Goal: Information Seeking & Learning: Learn about a topic

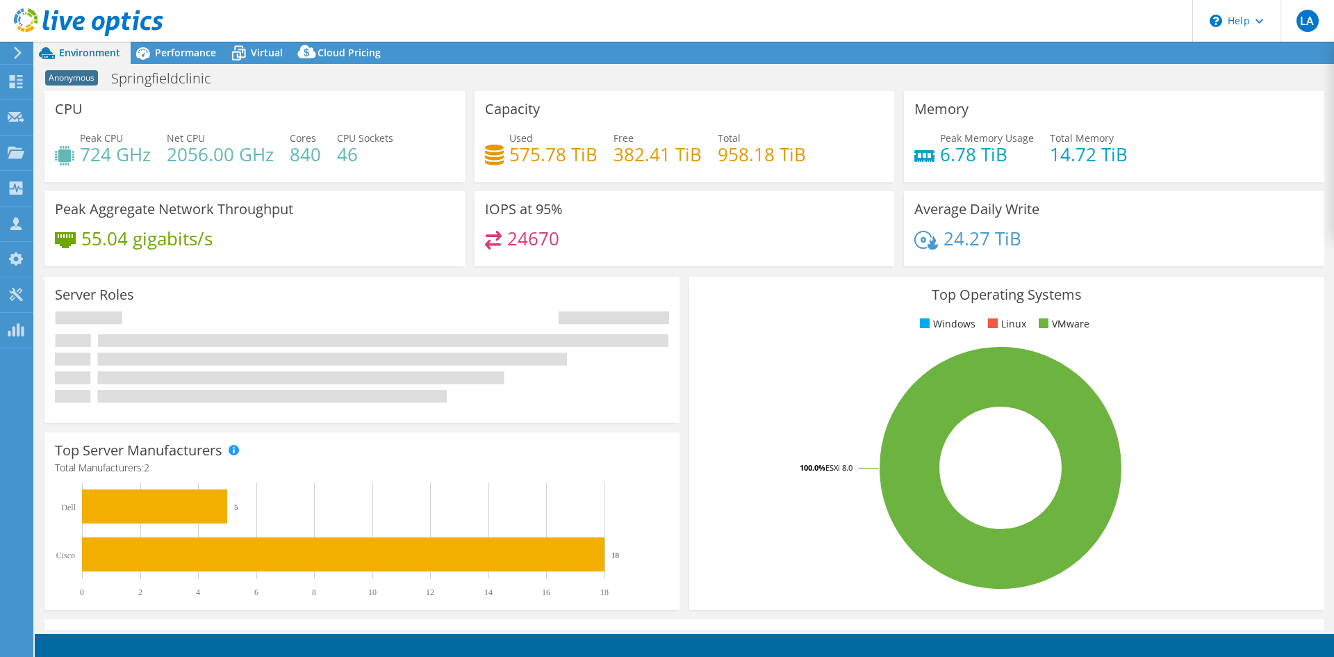
select select "USD"
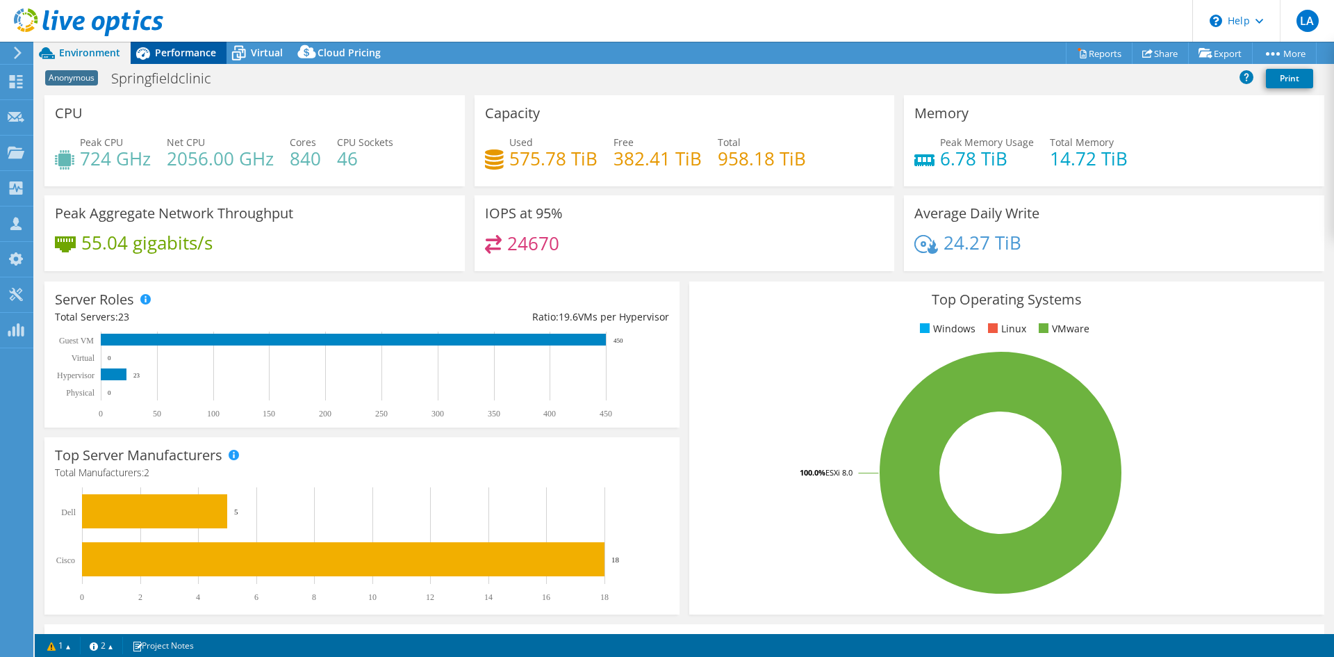
click at [156, 47] on span "Performance" at bounding box center [185, 52] width 61 height 13
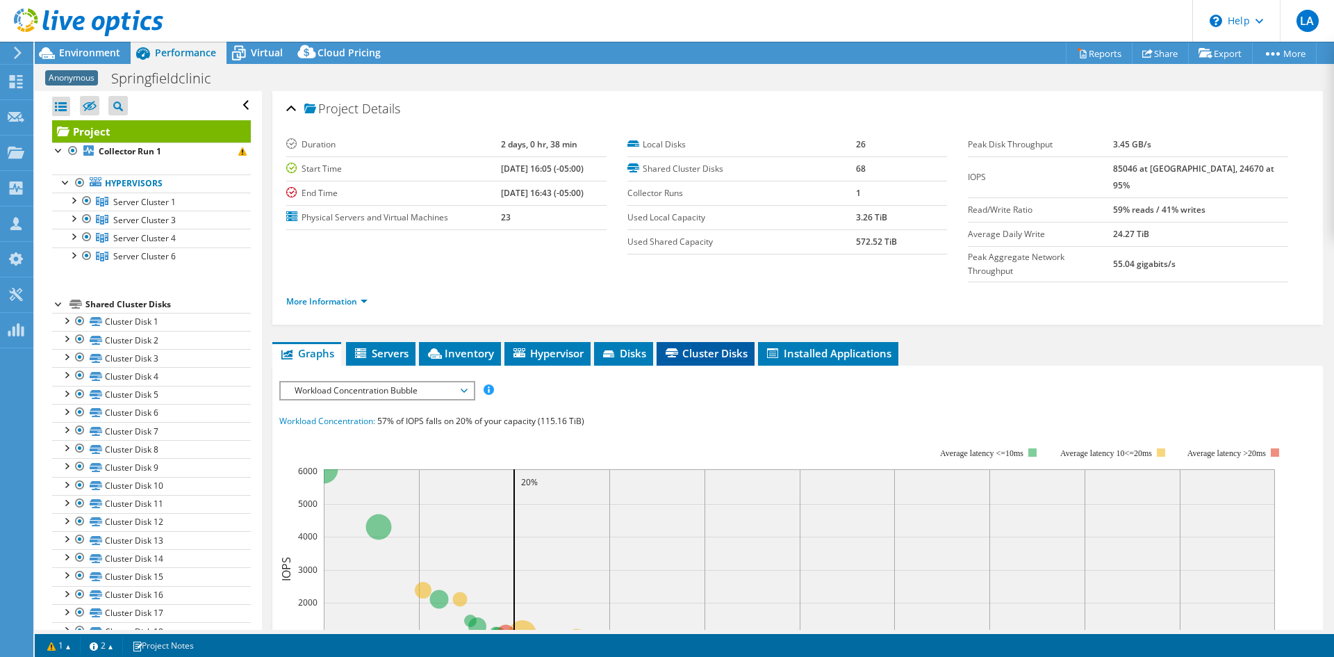
click at [663, 342] on li "Cluster Disks" at bounding box center [706, 354] width 98 height 24
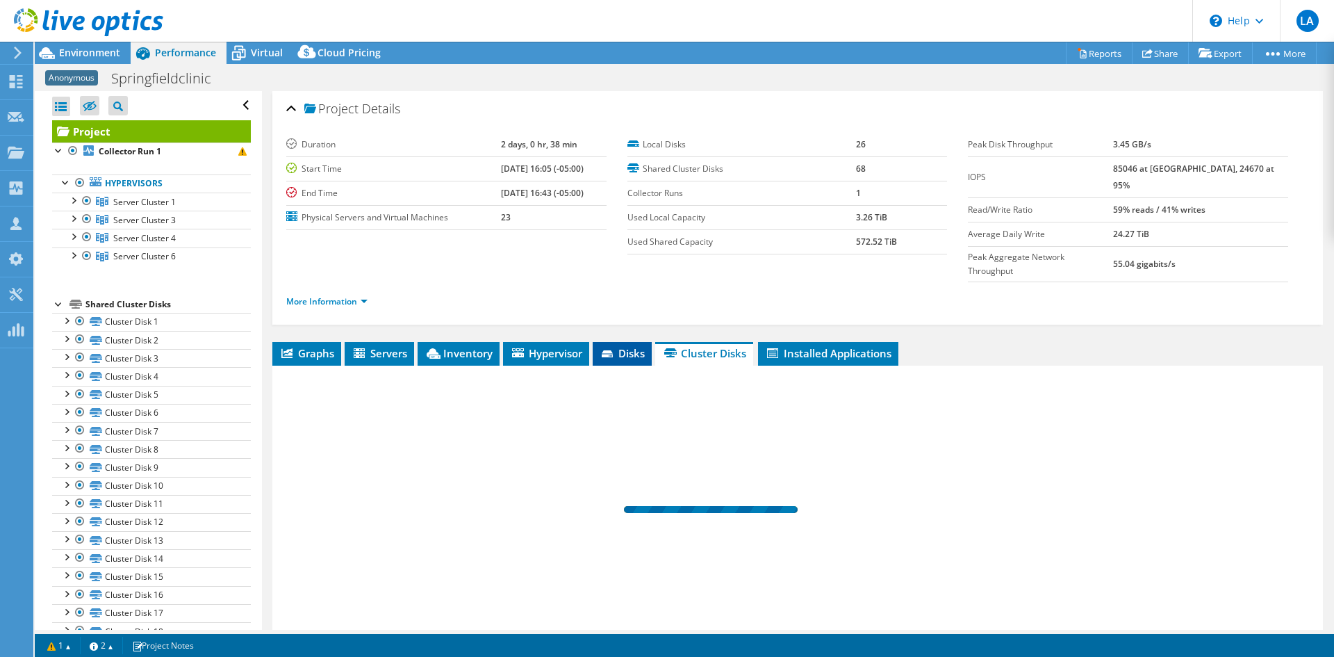
click at [613, 350] on icon at bounding box center [607, 353] width 11 height 7
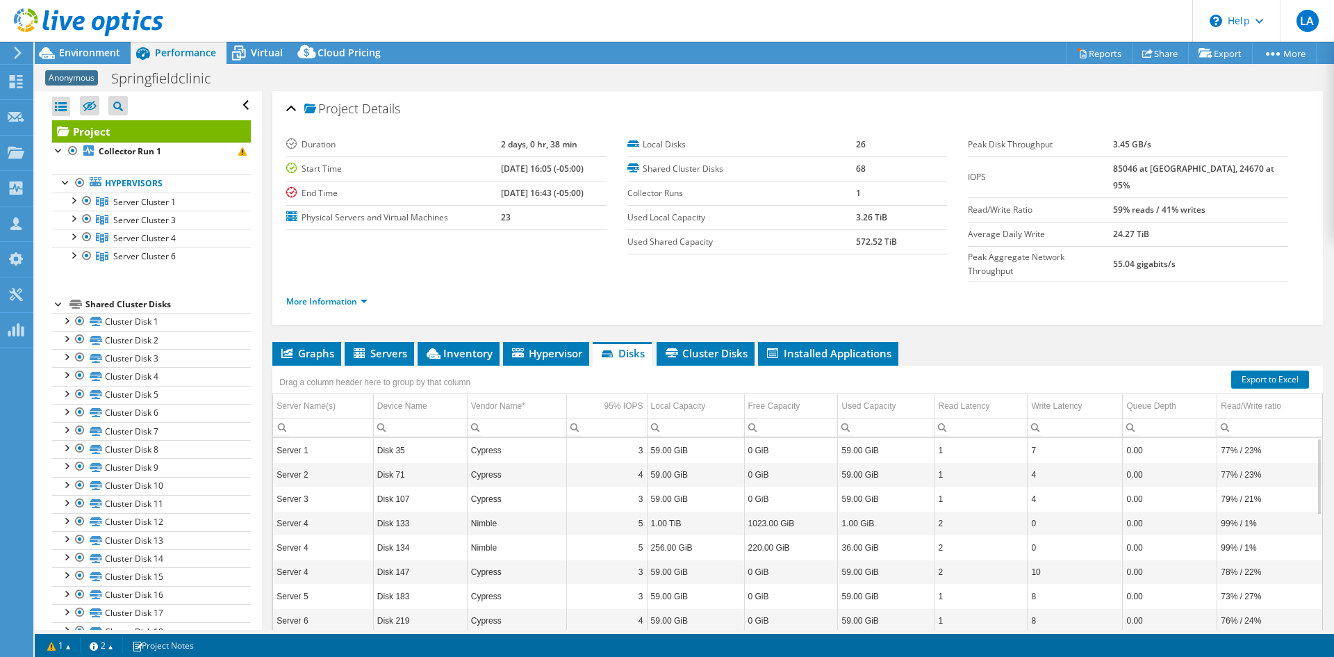
click at [1048, 342] on ul "Graphs Servers Inventory Hypervisor Disks Cluster Disks Installed Applications" at bounding box center [797, 354] width 1050 height 24
click at [700, 346] on span "Cluster Disks" at bounding box center [705, 353] width 84 height 14
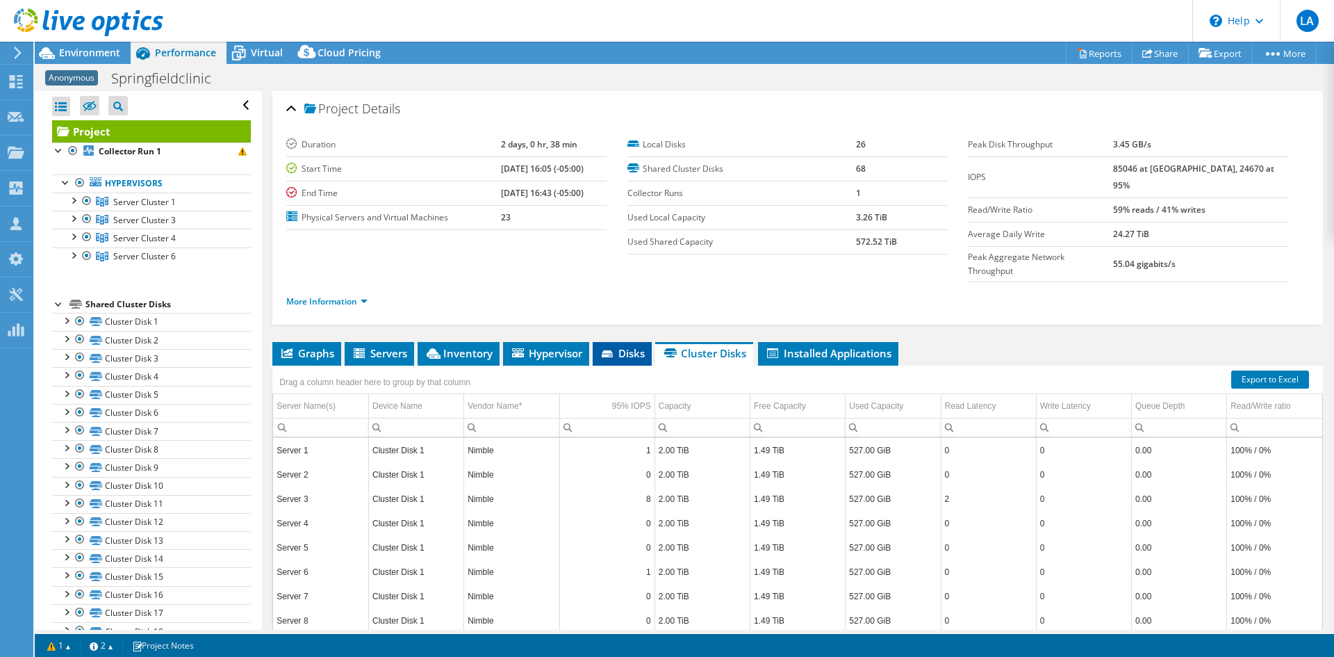
click at [622, 346] on span "Disks" at bounding box center [622, 353] width 45 height 14
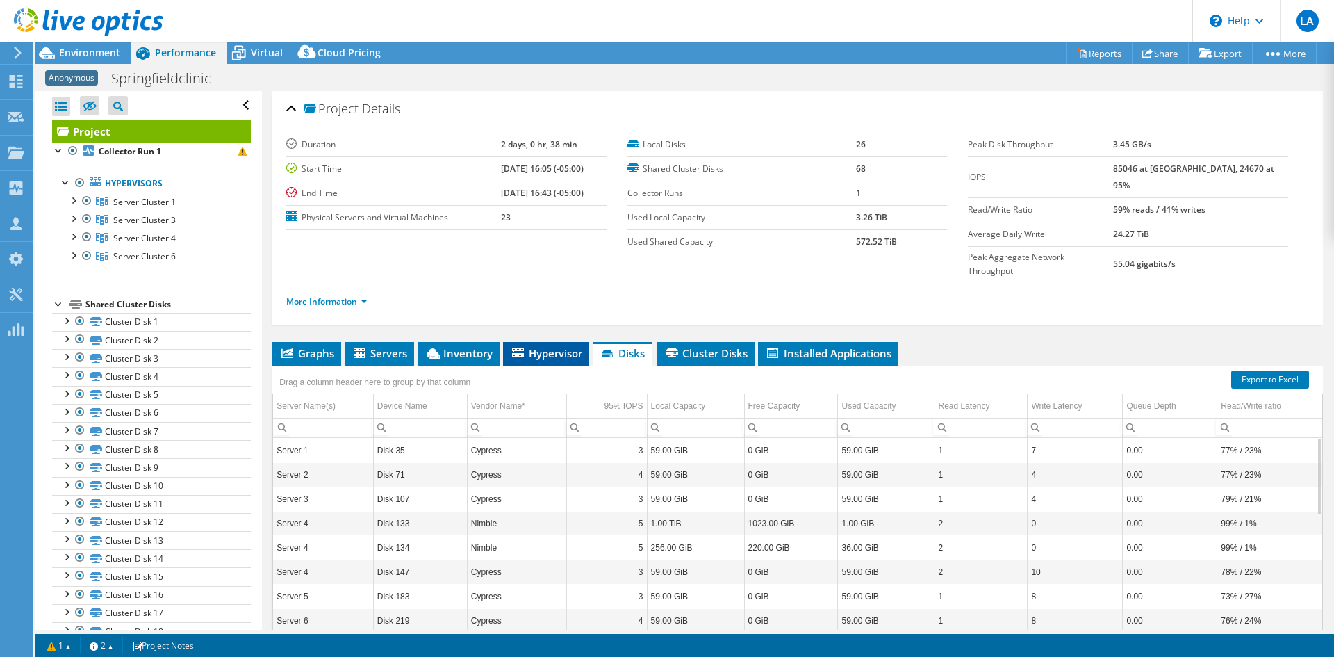
click at [548, 346] on span "Hypervisor" at bounding box center [546, 353] width 72 height 14
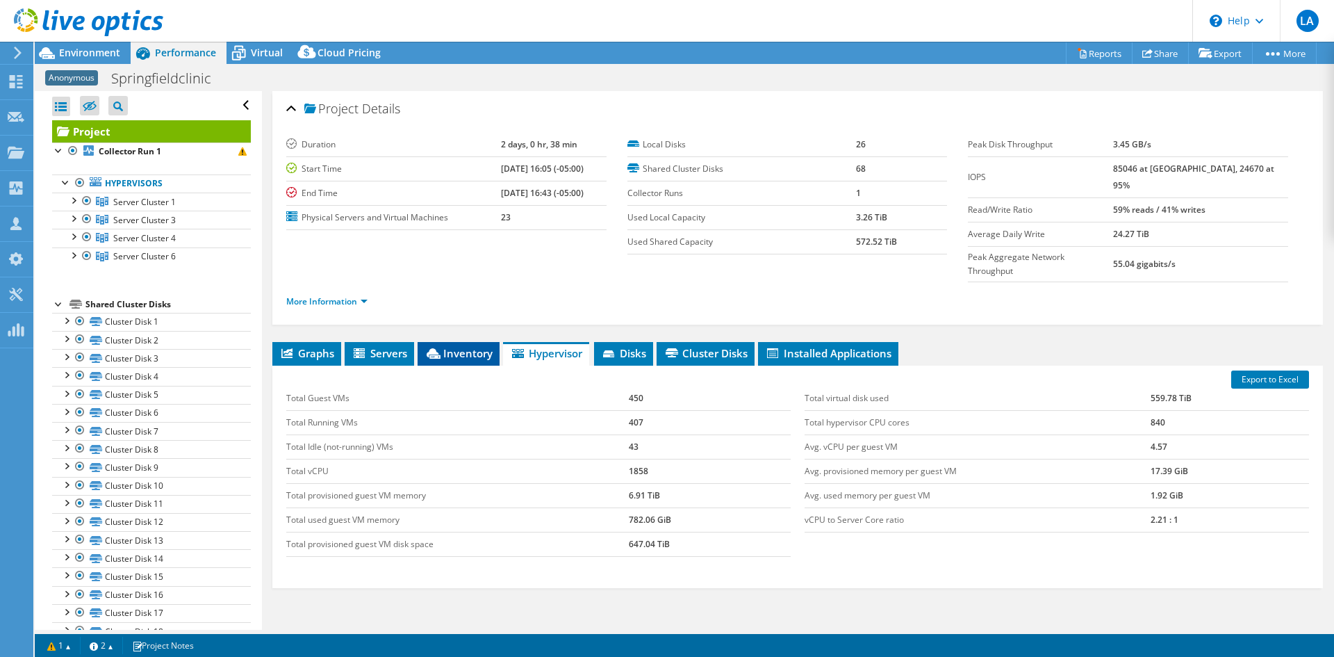
click at [449, 346] on span "Inventory" at bounding box center [458, 353] width 68 height 14
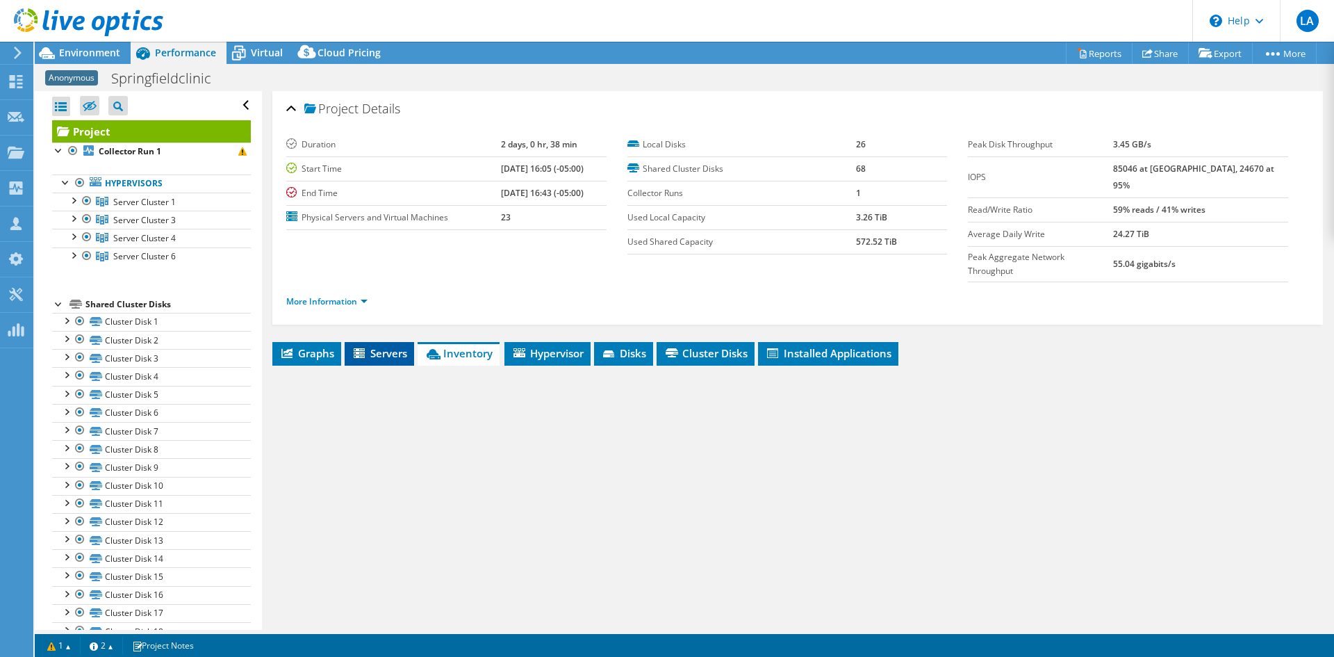
click at [388, 346] on span "Servers" at bounding box center [380, 353] width 56 height 14
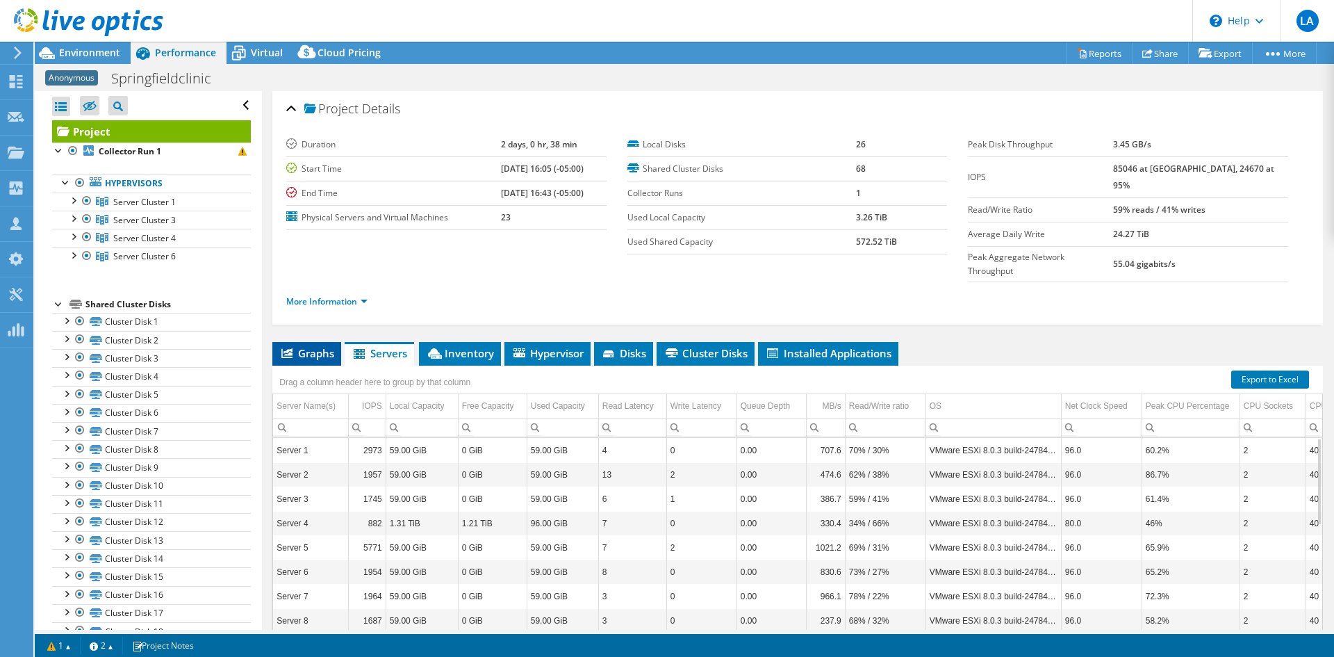
click at [307, 346] on span "Graphs" at bounding box center [306, 353] width 55 height 14
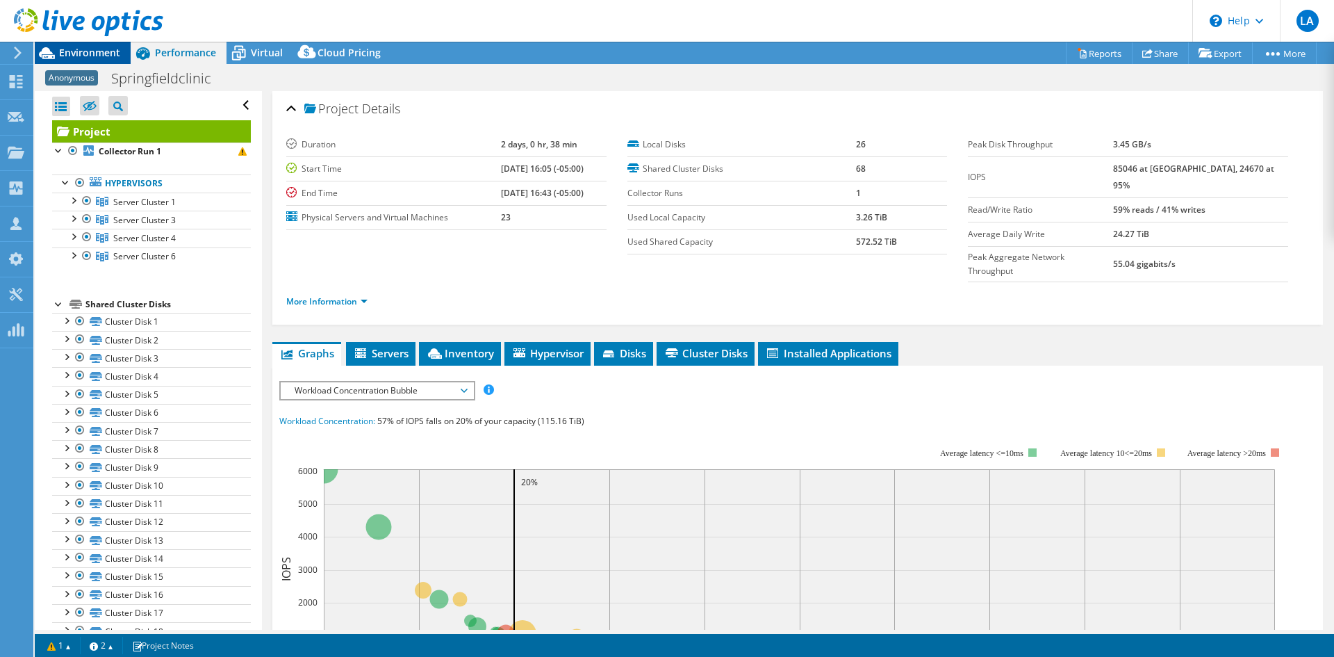
click at [84, 51] on span "Environment" at bounding box center [89, 52] width 61 height 13
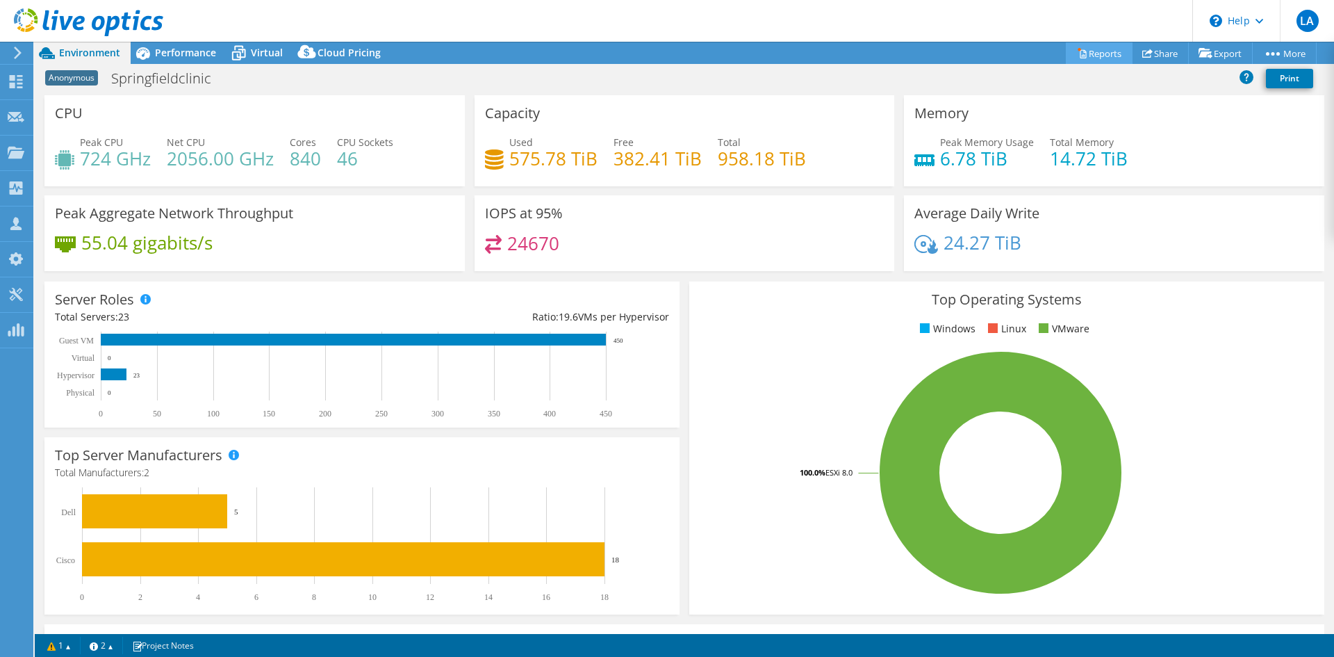
click at [1077, 49] on icon at bounding box center [1082, 53] width 10 height 10
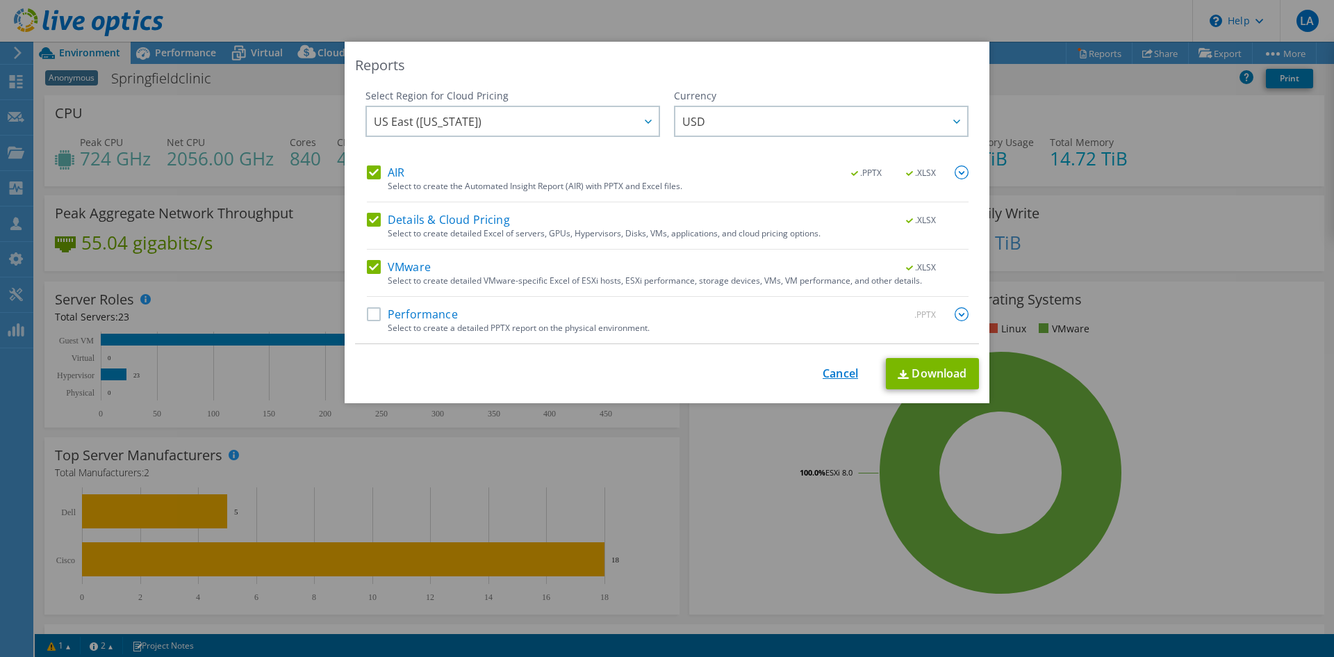
click at [831, 379] on link "Cancel" at bounding box center [840, 373] width 35 height 13
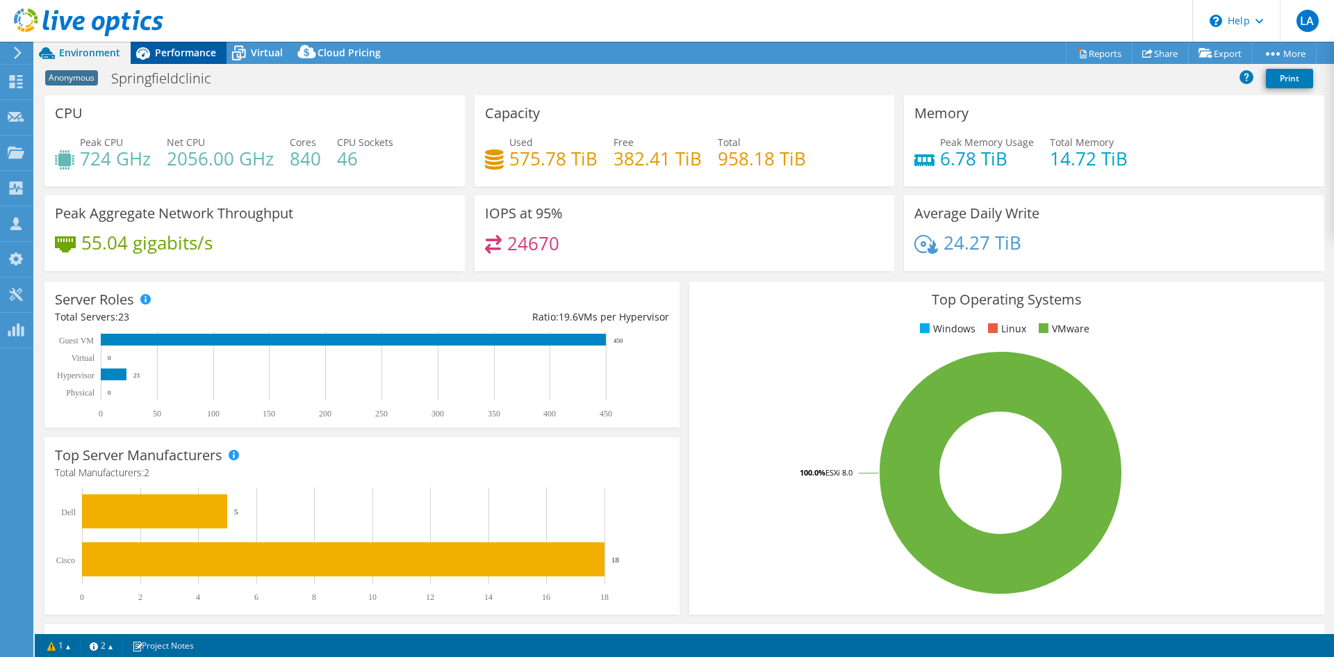
click at [181, 57] on span "Performance" at bounding box center [185, 52] width 61 height 13
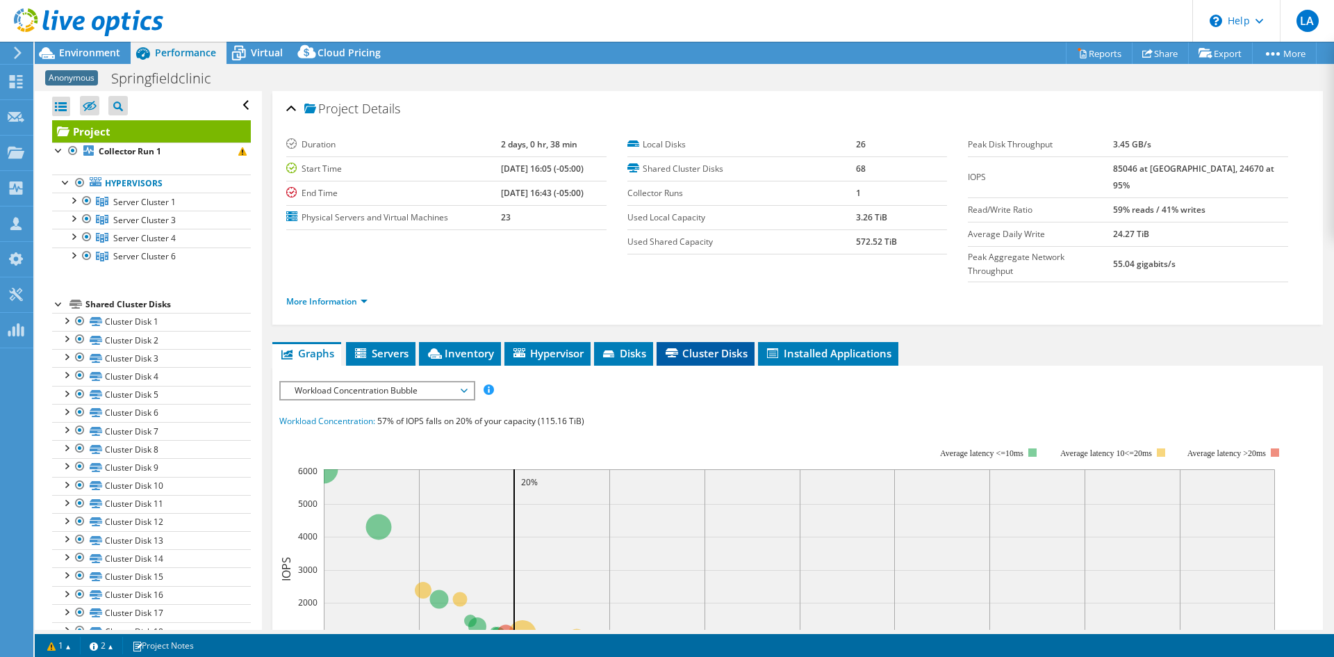
click at [720, 346] on span "Cluster Disks" at bounding box center [705, 353] width 84 height 14
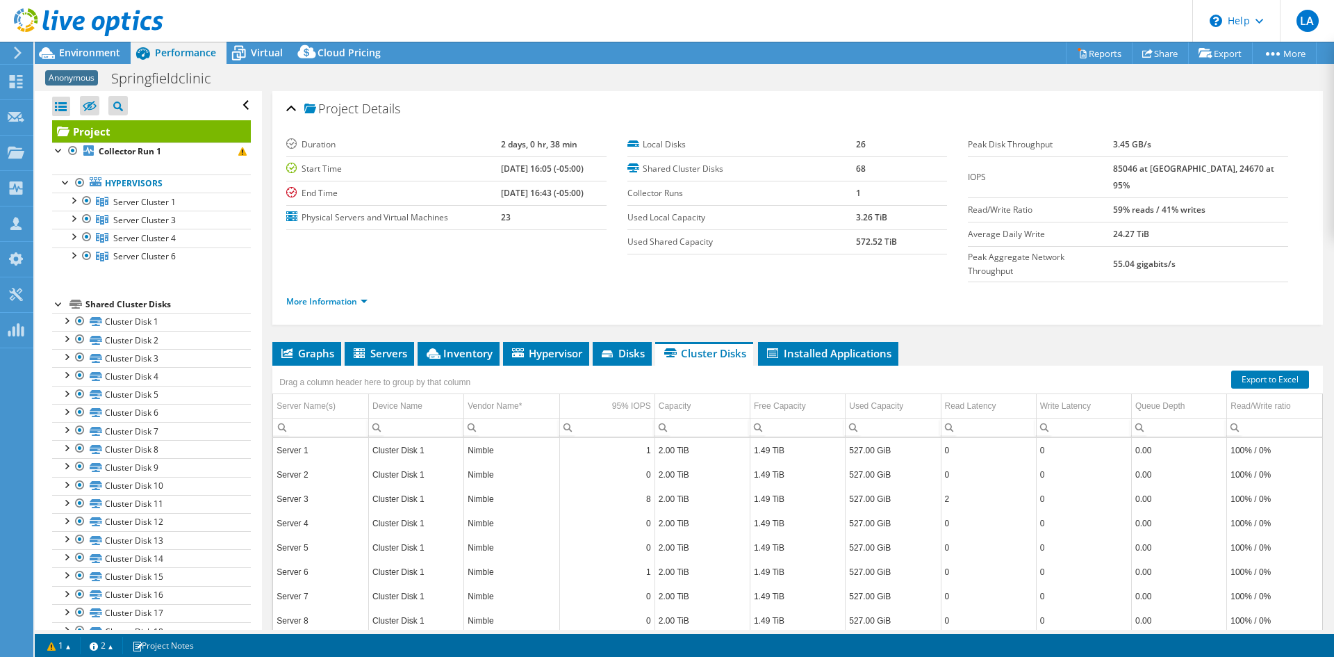
scroll to position [56, 0]
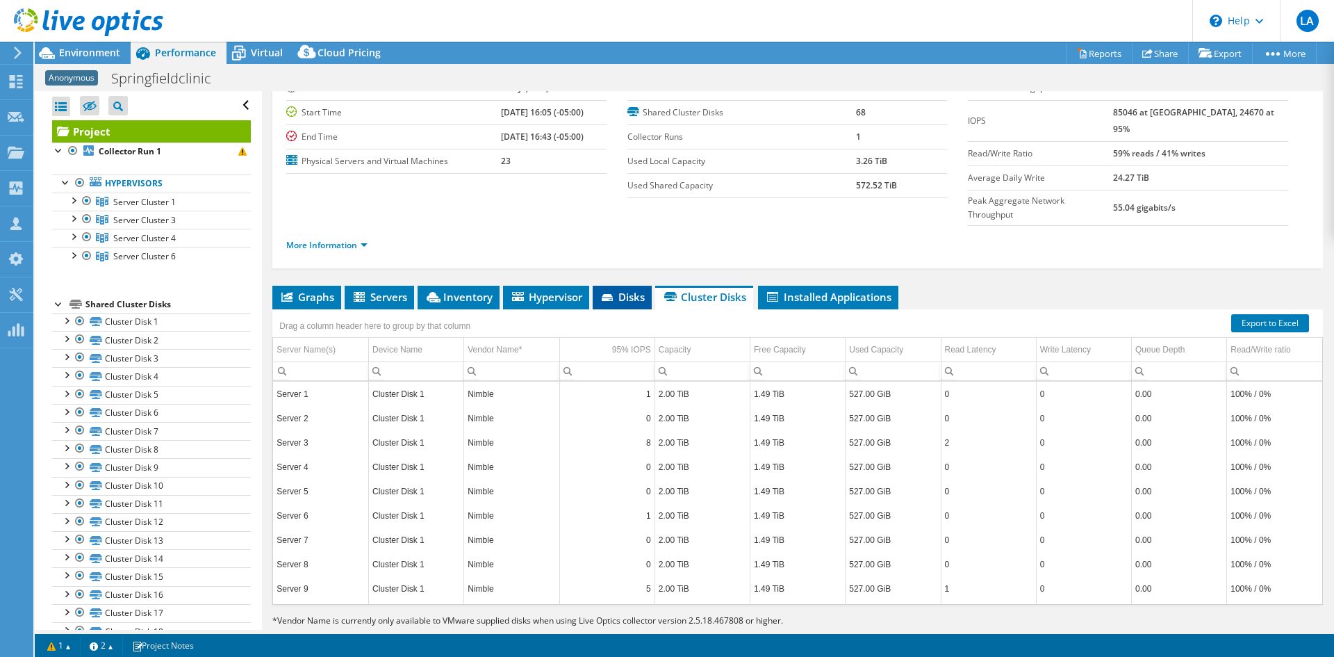
click at [627, 290] on span "Disks" at bounding box center [622, 297] width 45 height 14
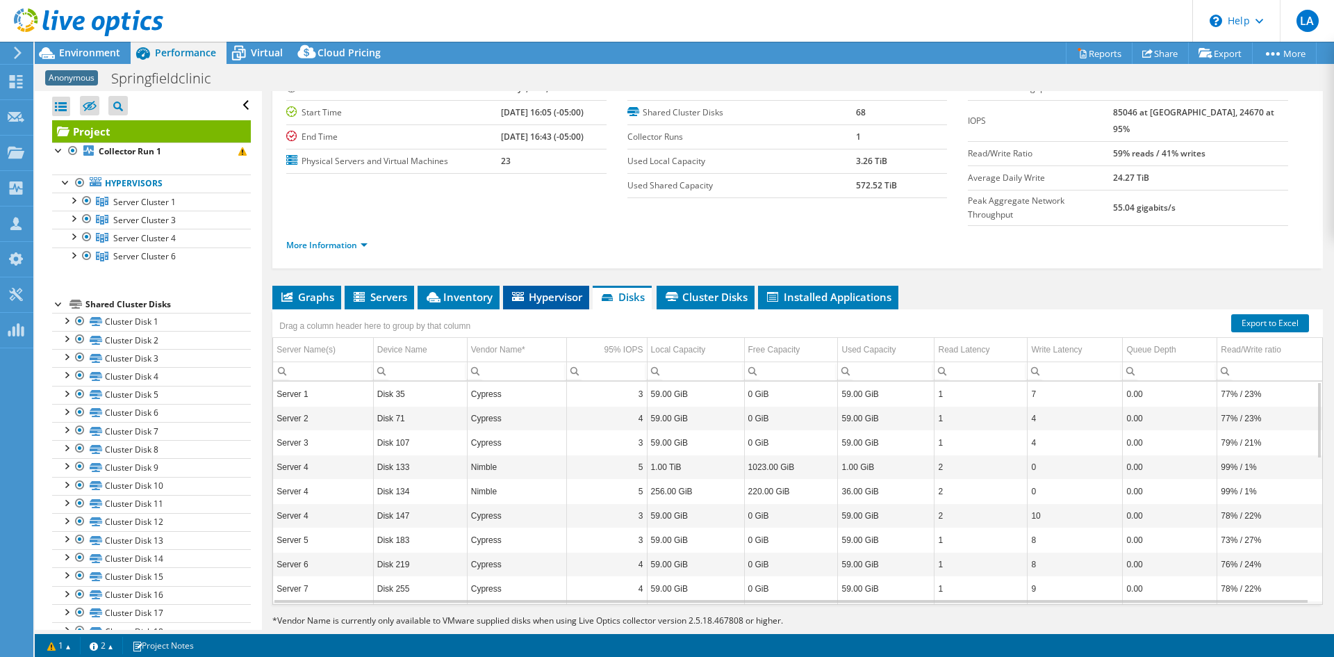
click at [548, 290] on span "Hypervisor" at bounding box center [546, 297] width 72 height 14
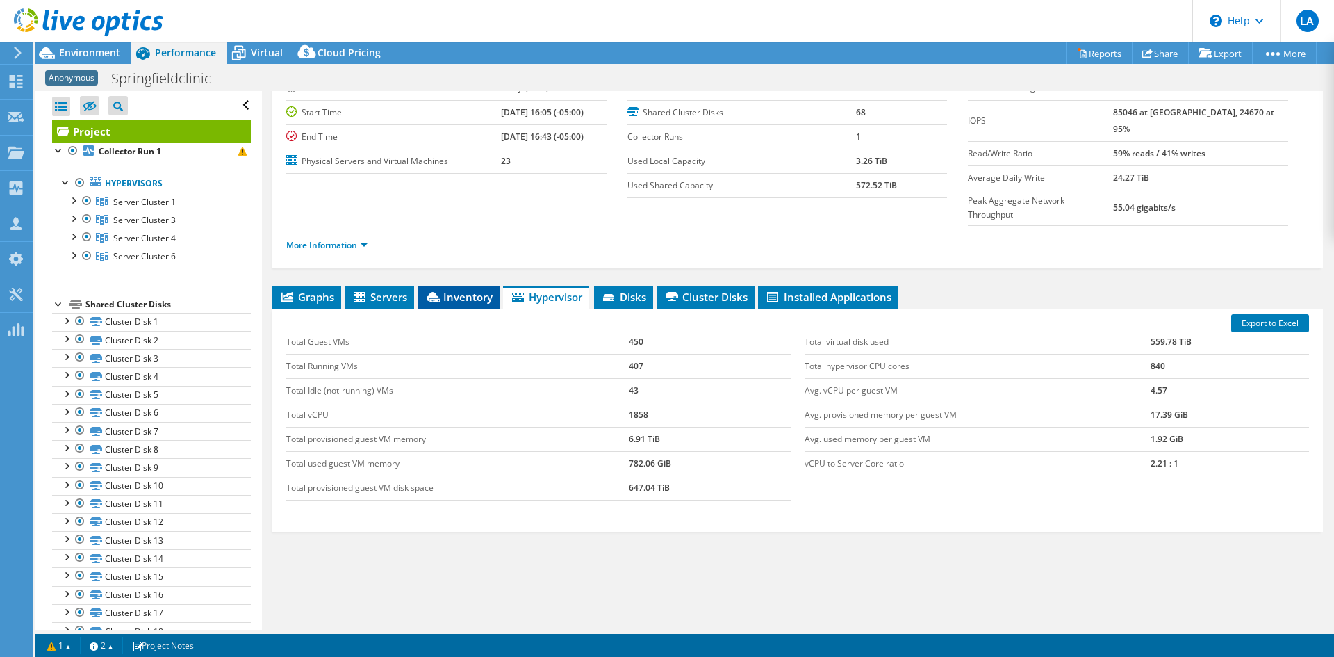
click at [454, 290] on span "Inventory" at bounding box center [458, 297] width 68 height 14
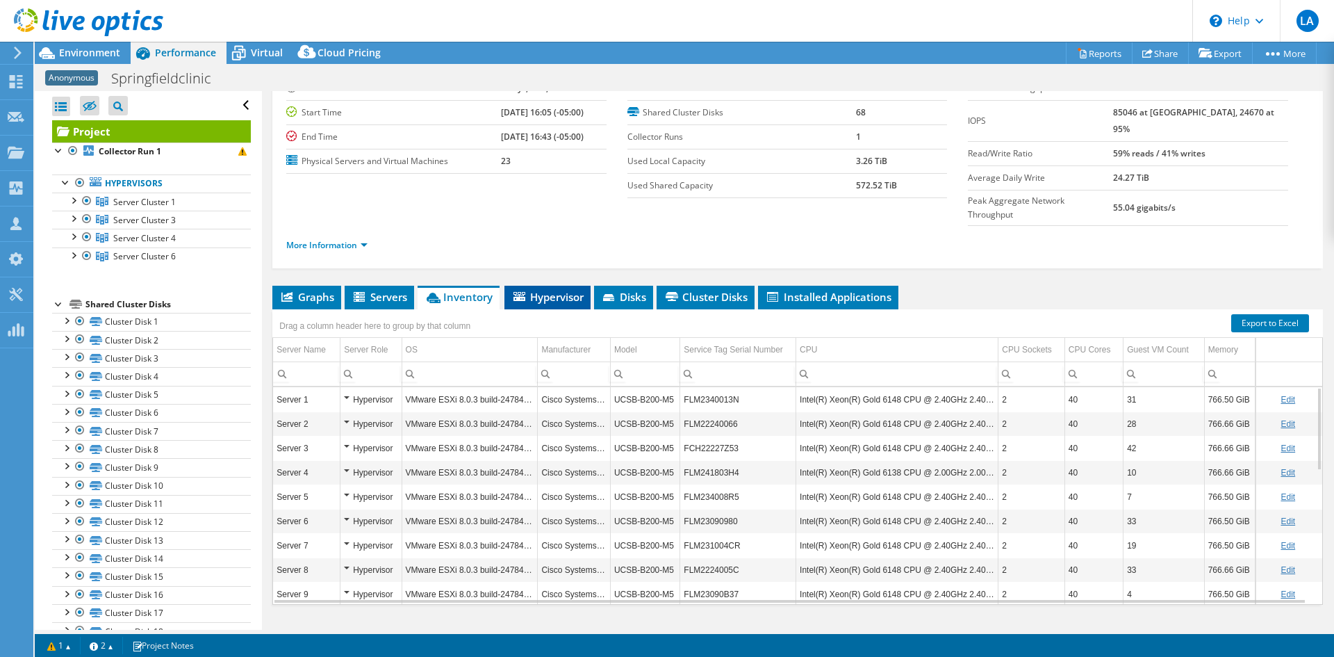
click at [563, 290] on span "Hypervisor" at bounding box center [547, 297] width 72 height 14
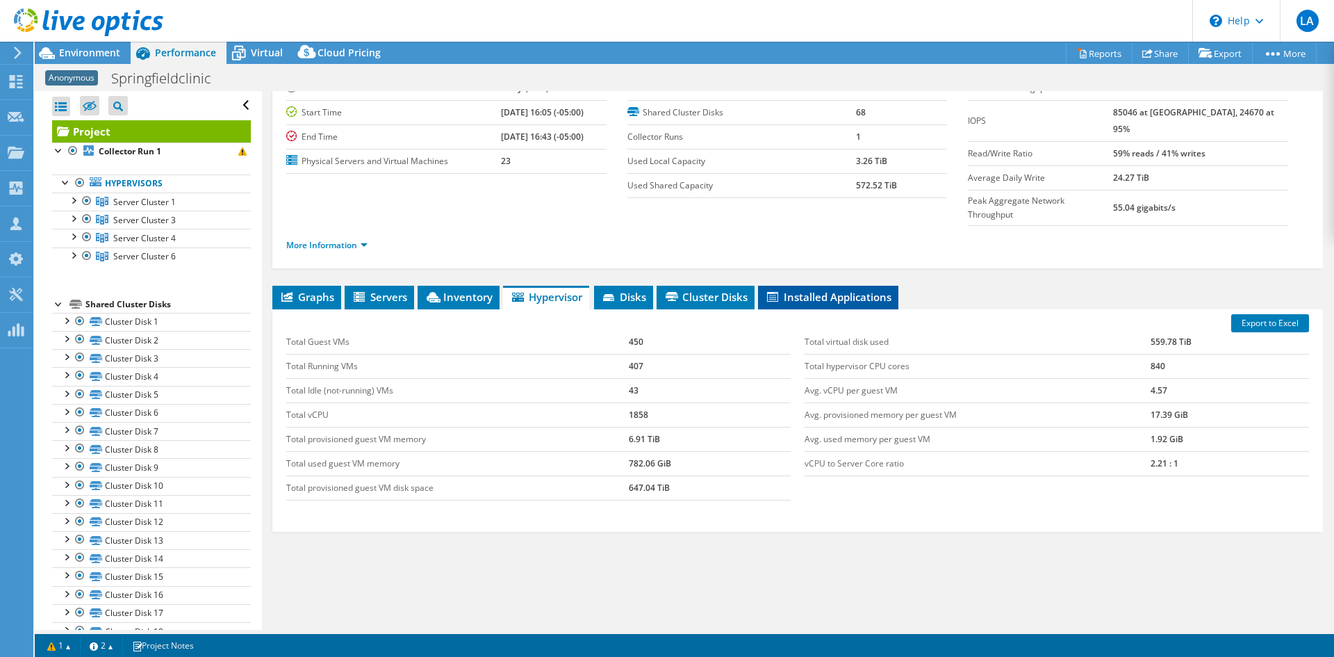
click at [800, 290] on span "Installed Applications" at bounding box center [828, 297] width 126 height 14
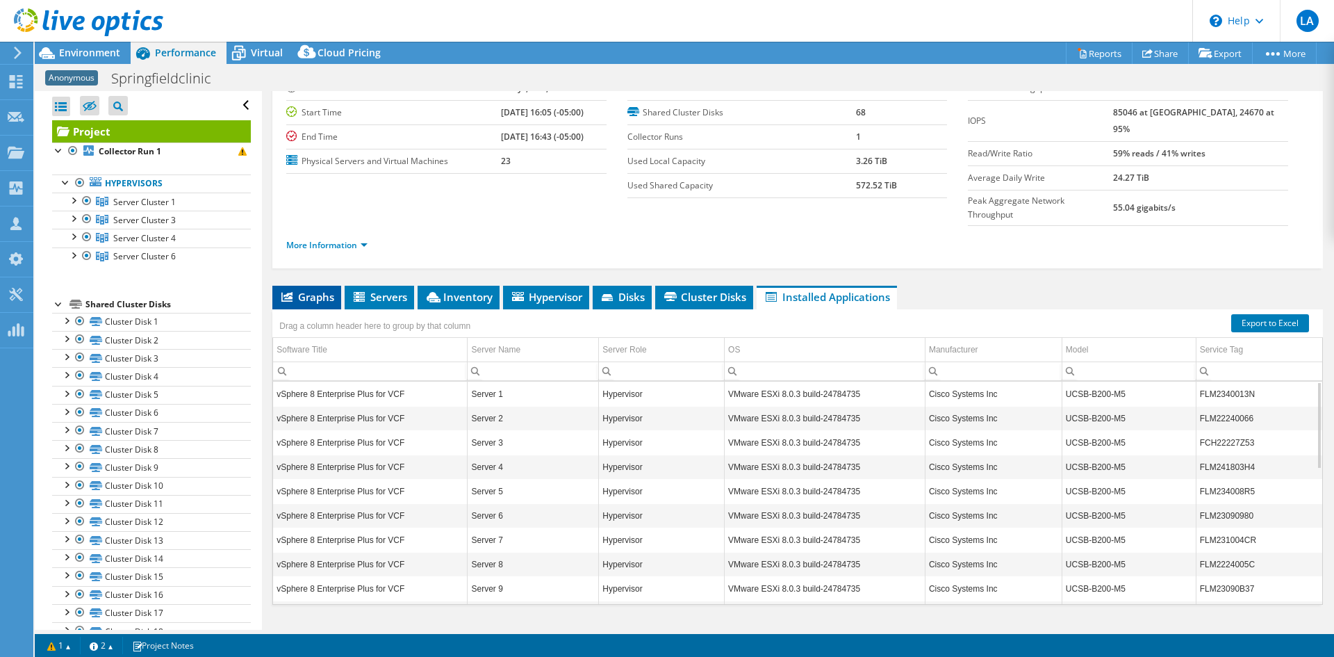
click at [299, 286] on li "Graphs" at bounding box center [306, 298] width 69 height 24
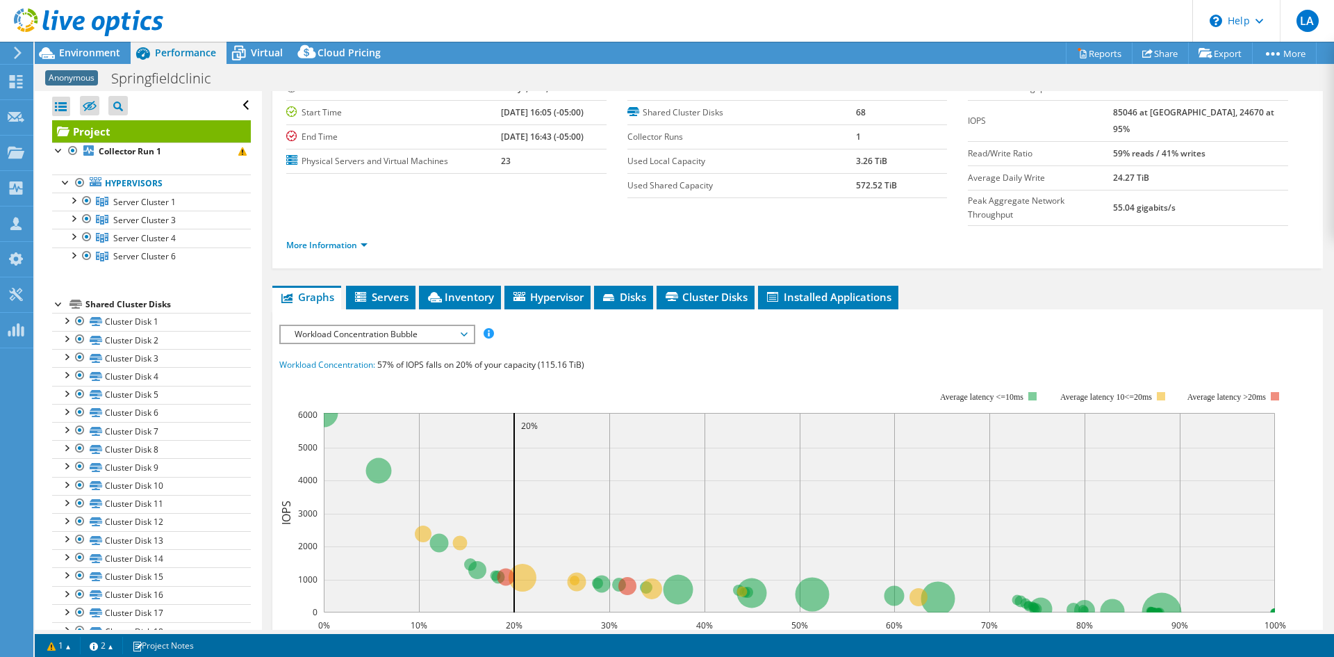
click at [1014, 286] on ul "Graphs Servers Inventory Hypervisor Disks Cluster Disks Installed Applications" at bounding box center [797, 298] width 1050 height 24
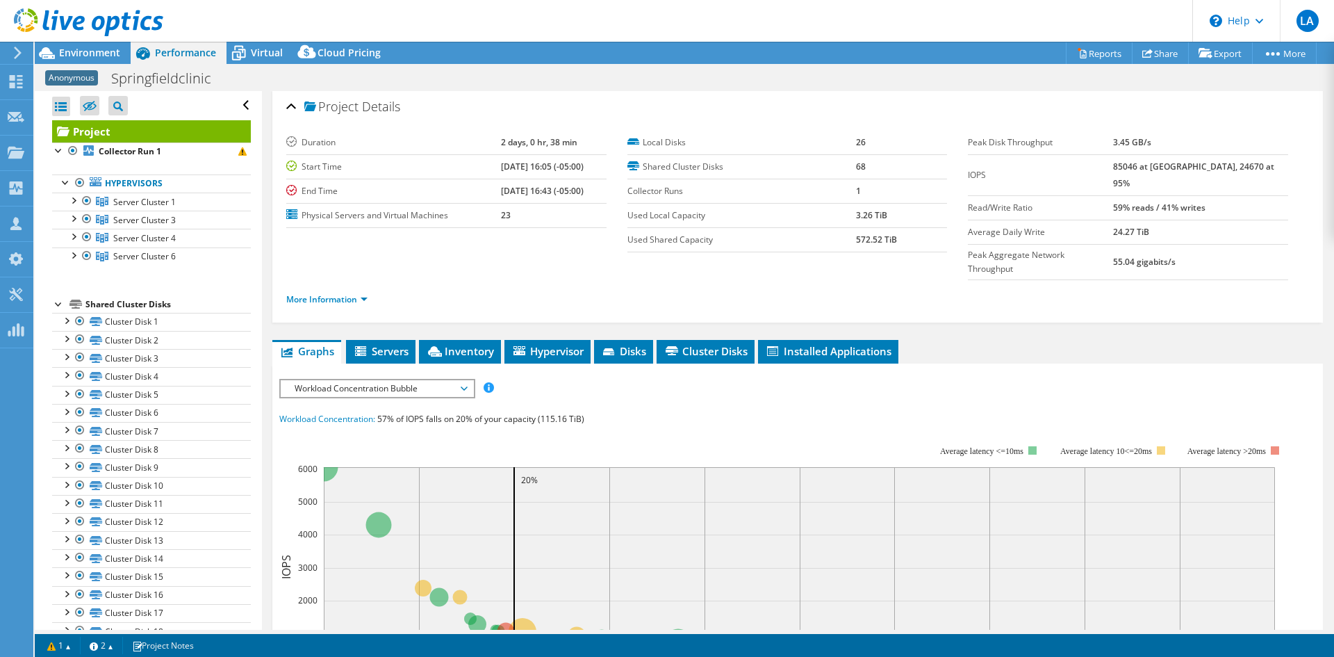
scroll to position [0, 0]
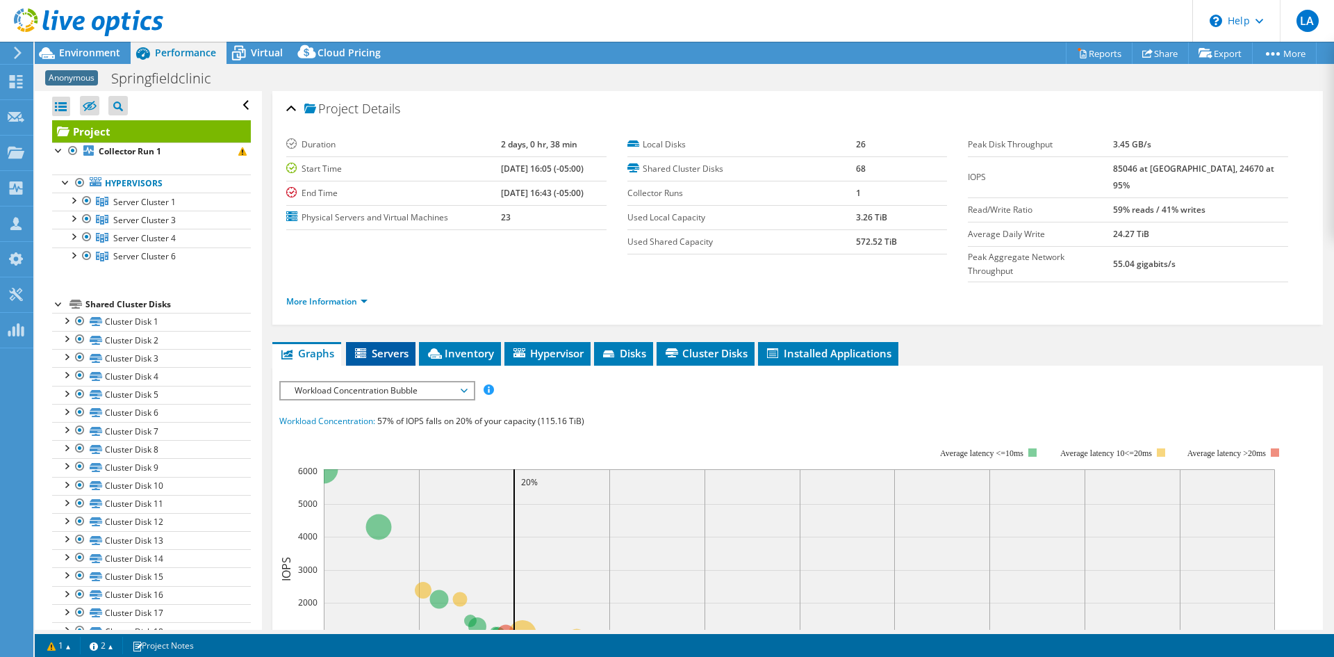
click at [378, 346] on span "Servers" at bounding box center [381, 353] width 56 height 14
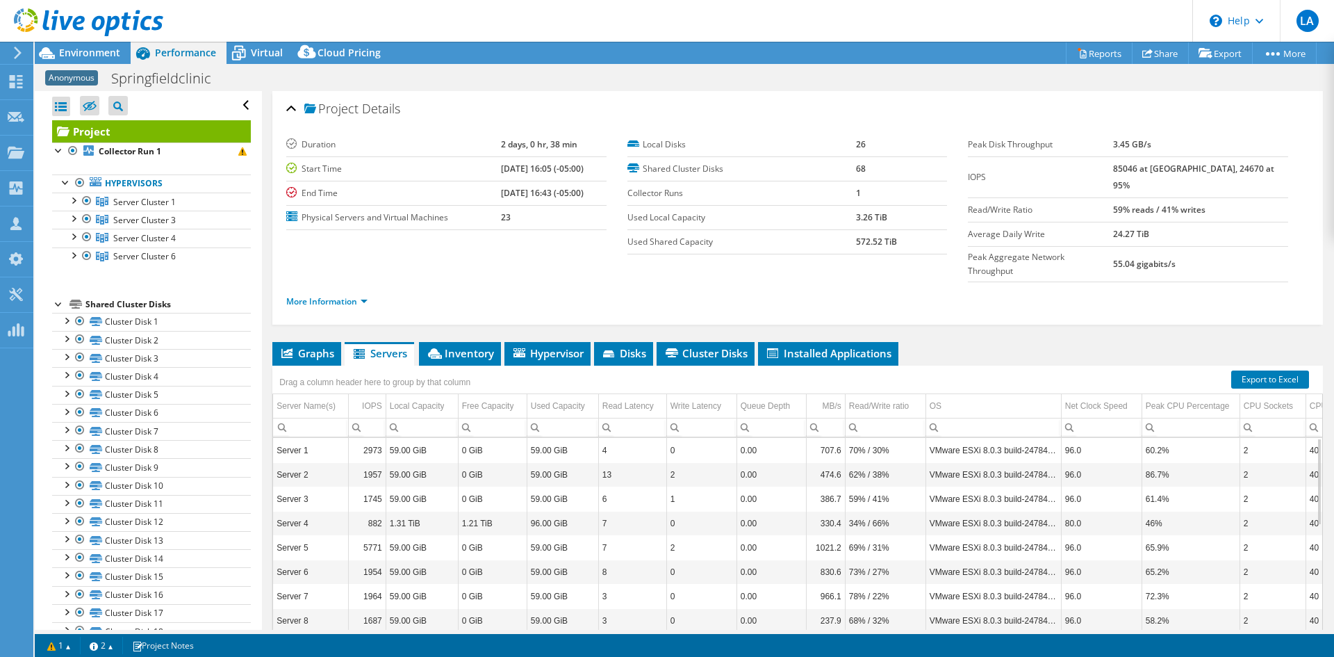
scroll to position [56, 0]
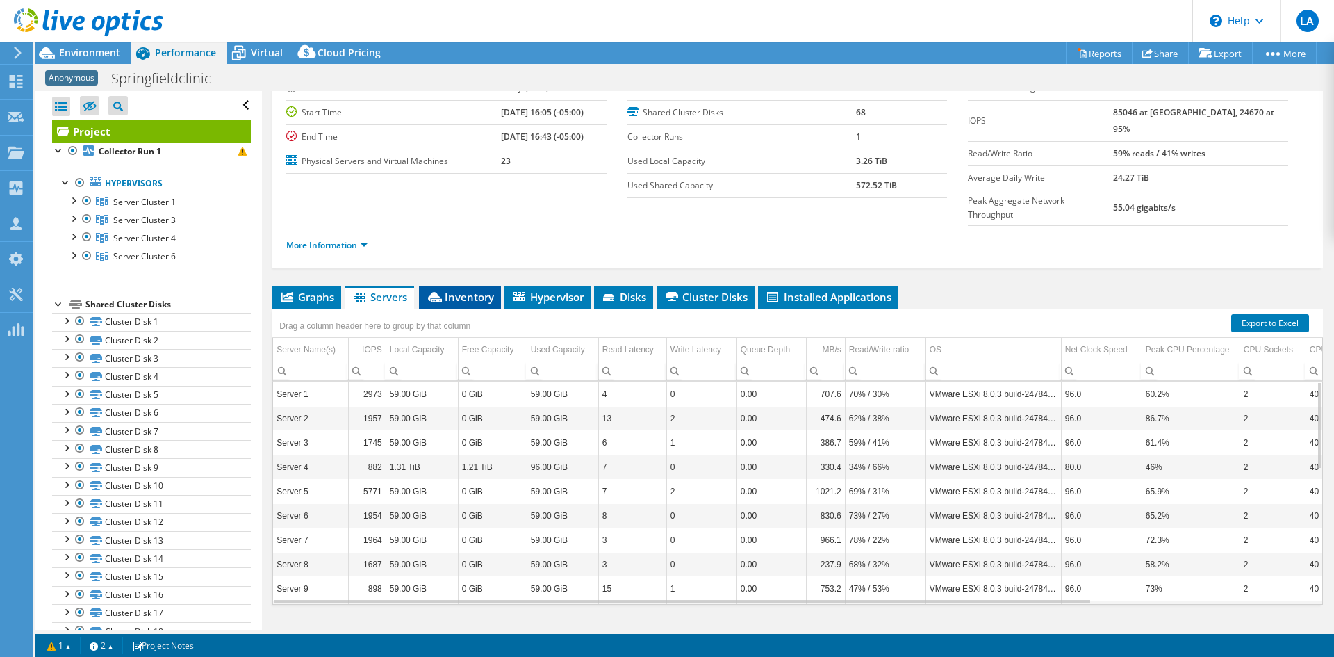
click at [468, 290] on span "Inventory" at bounding box center [460, 297] width 68 height 14
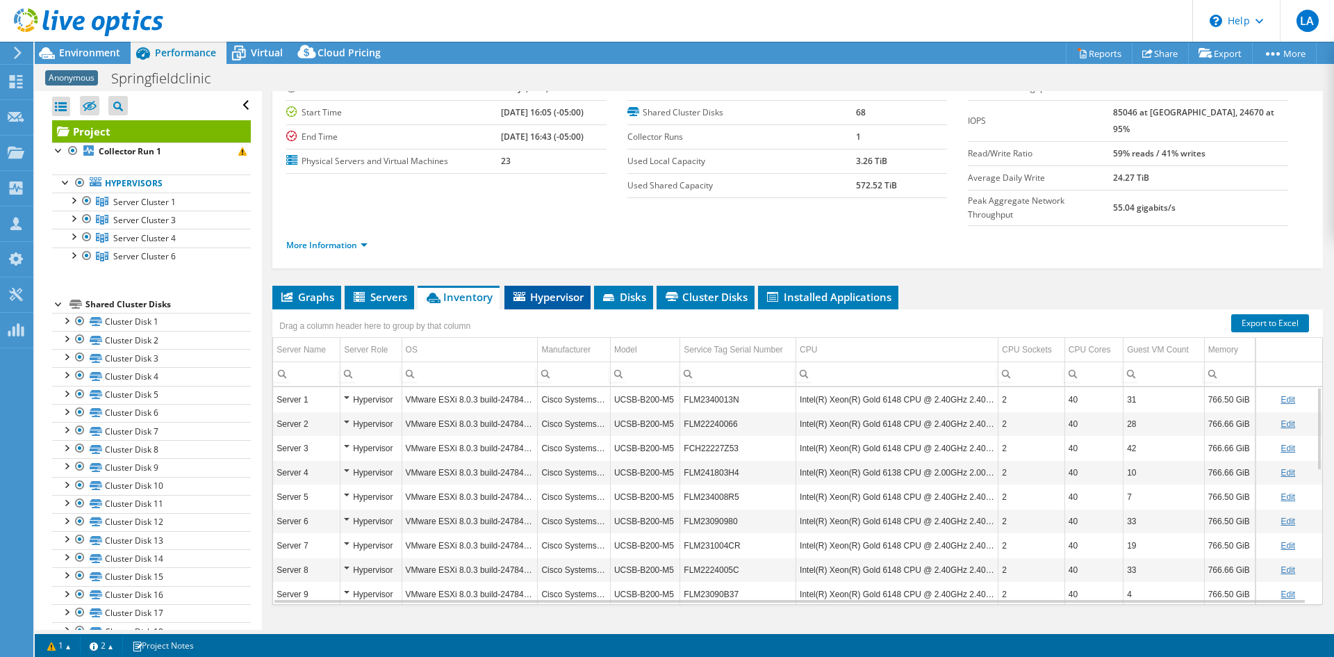
click at [547, 290] on span "Hypervisor" at bounding box center [547, 297] width 72 height 14
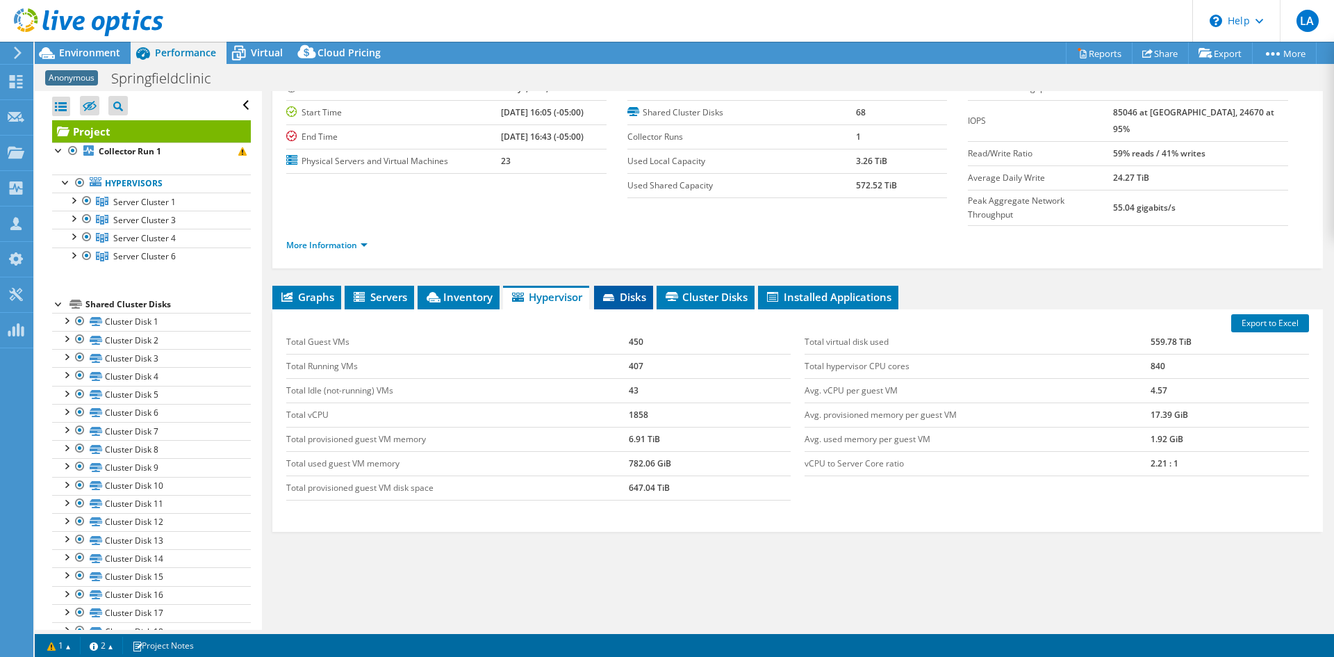
click at [625, 290] on span "Disks" at bounding box center [623, 297] width 45 height 14
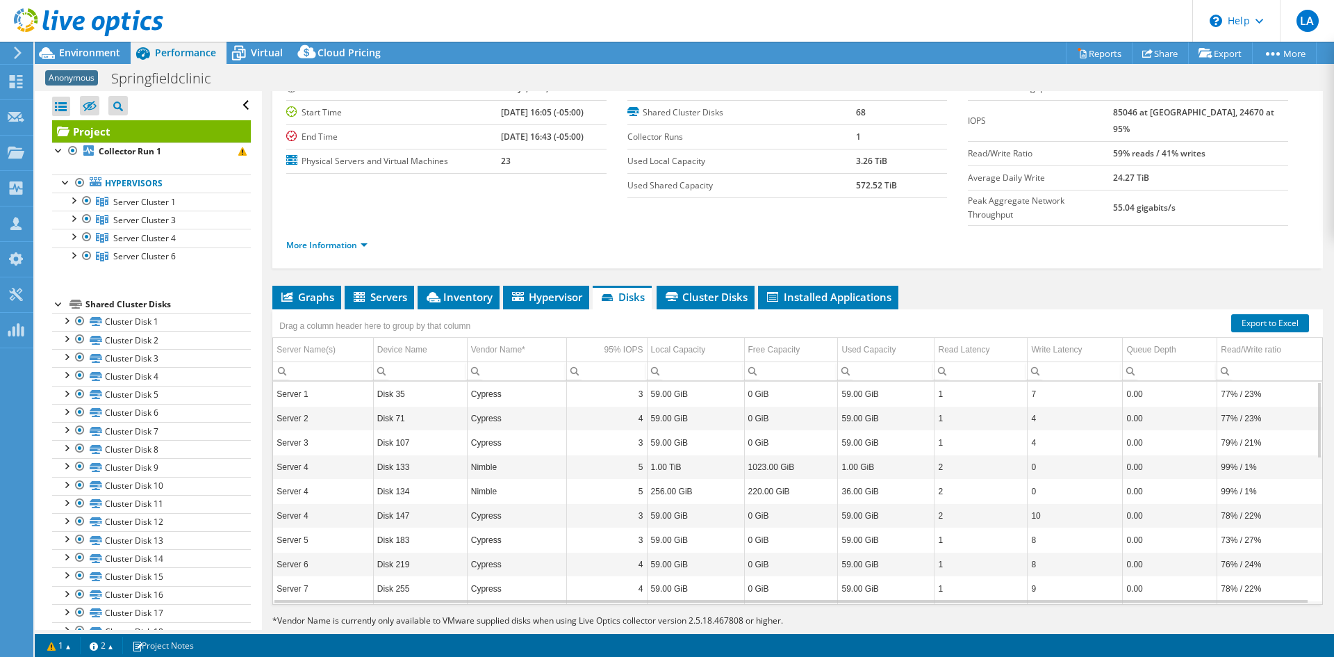
scroll to position [0, 0]
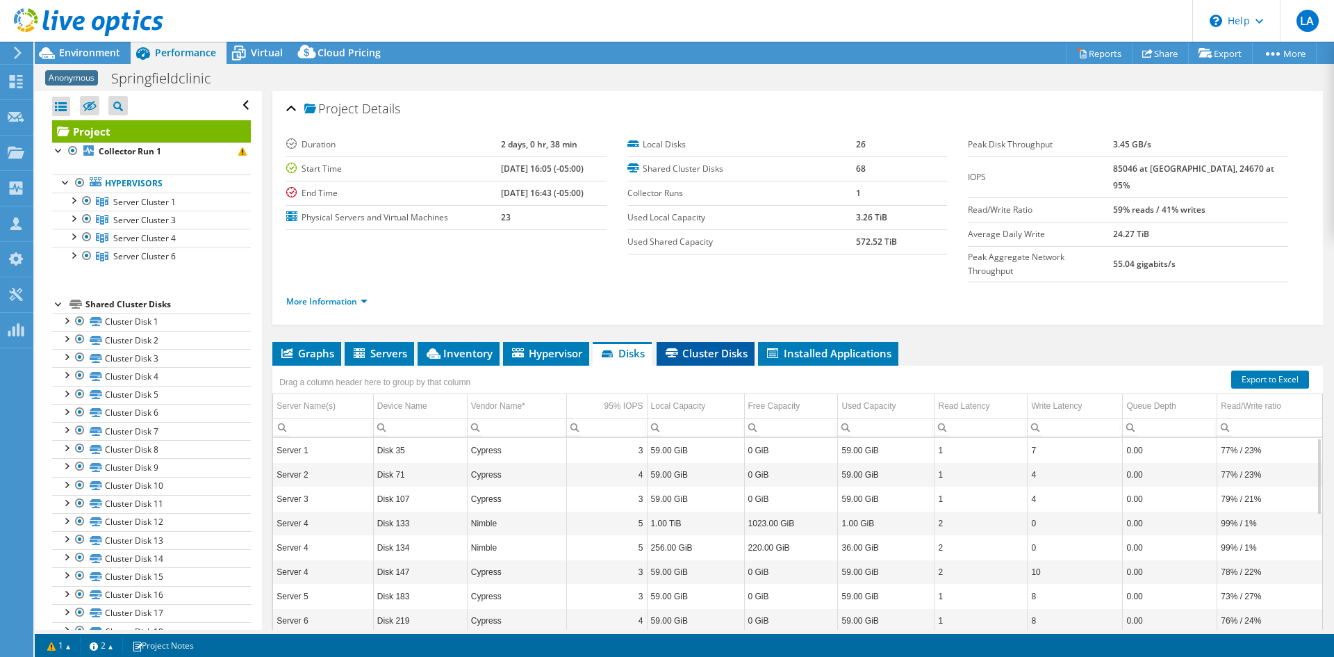
click at [702, 342] on li "Cluster Disks" at bounding box center [706, 354] width 98 height 24
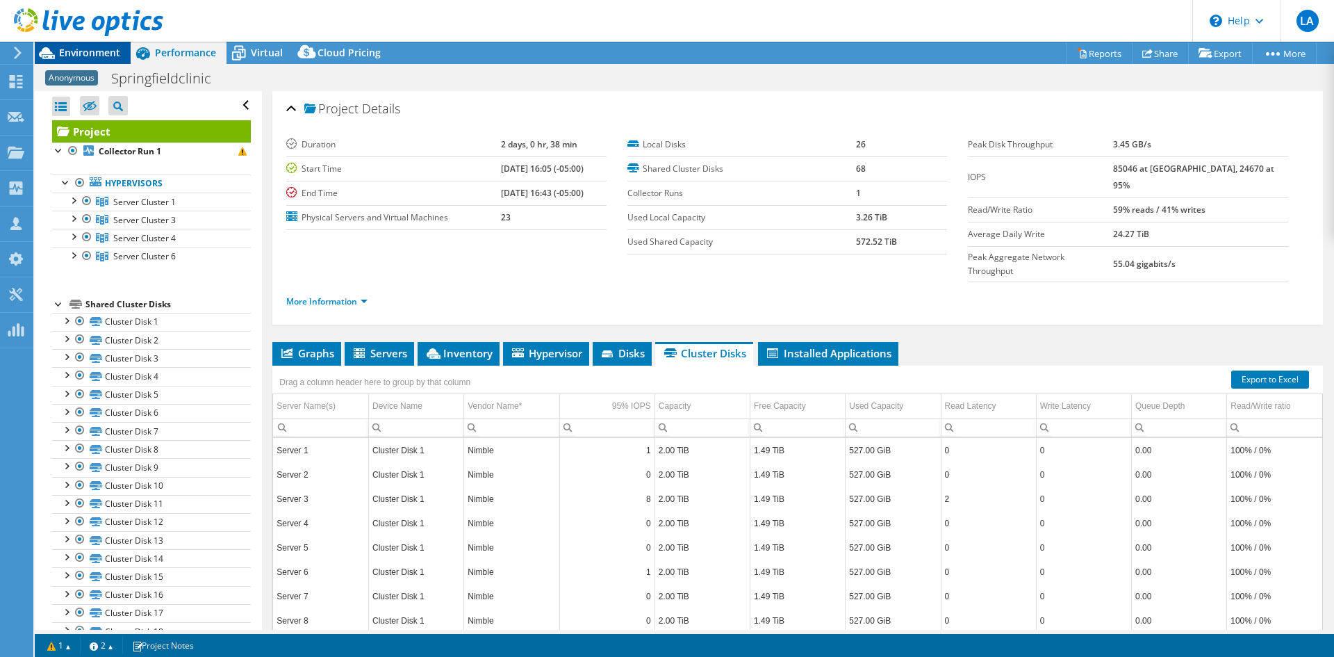
click at [75, 55] on span "Environment" at bounding box center [89, 52] width 61 height 13
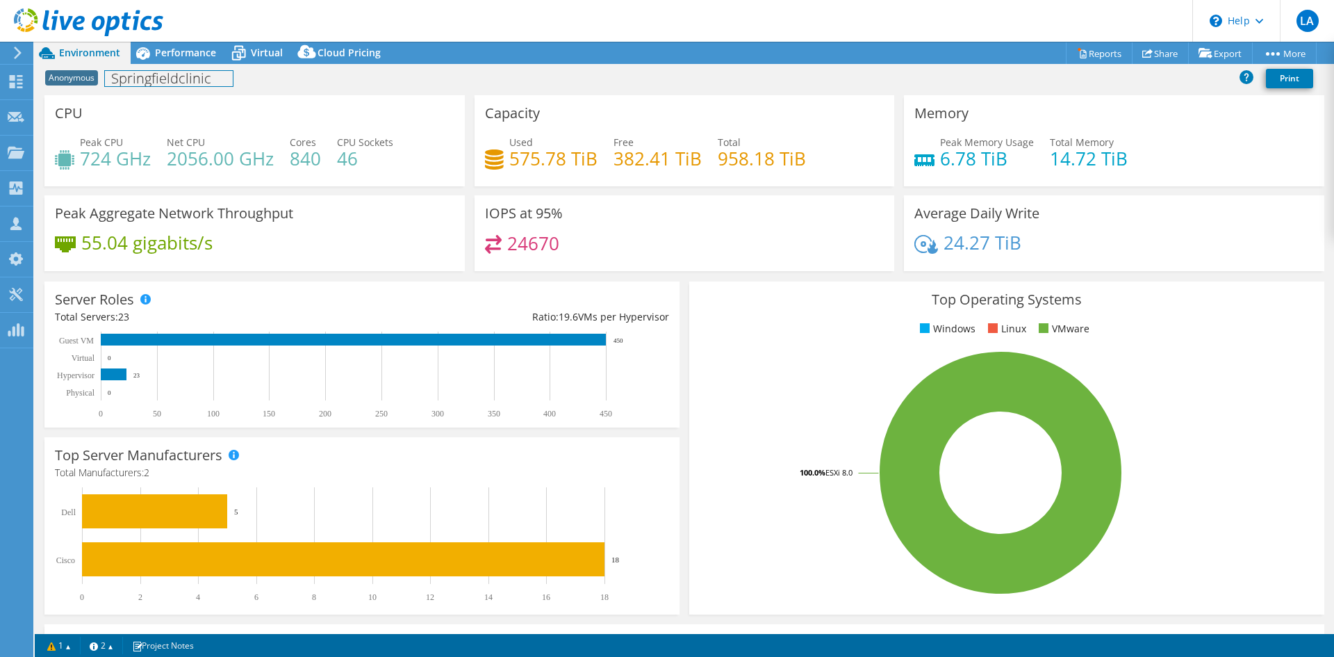
click at [158, 85] on h1 "Springfieldclinic" at bounding box center [169, 78] width 128 height 15
click at [57, 80] on span "Anonymous" at bounding box center [71, 77] width 53 height 15
click at [185, 79] on h1 "Springfieldclinic" at bounding box center [169, 78] width 128 height 15
click at [180, 51] on span "Performance" at bounding box center [185, 52] width 61 height 13
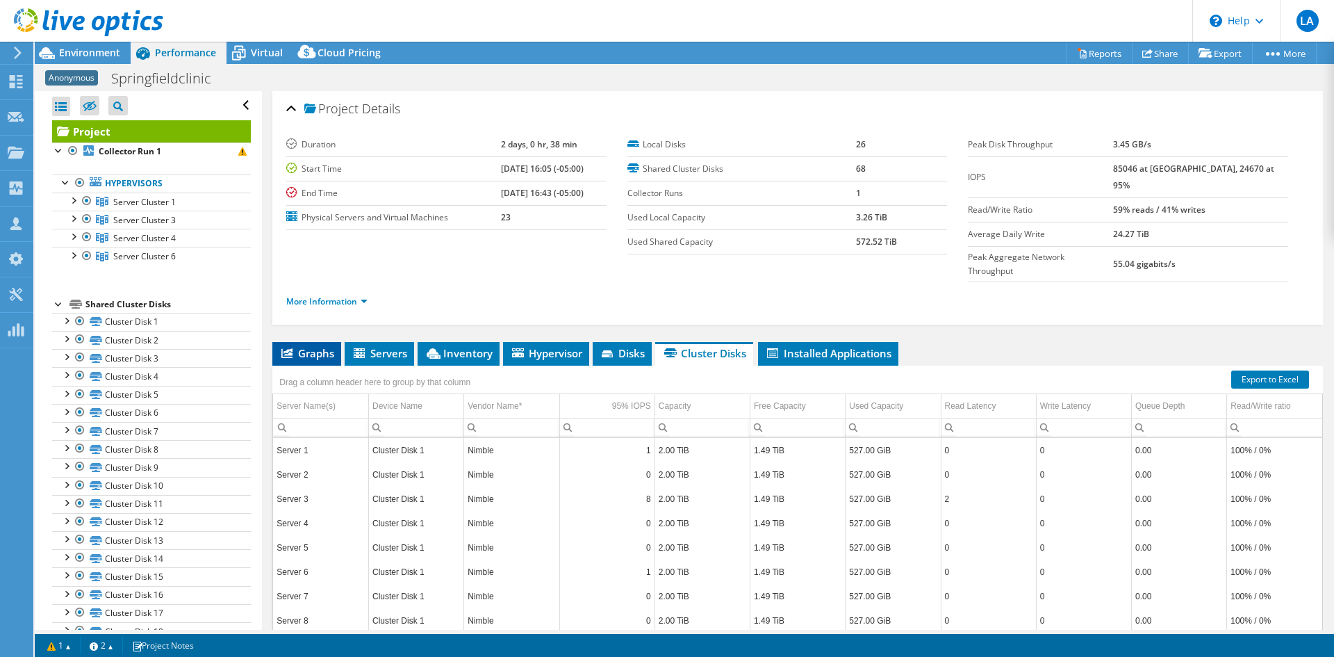
click at [314, 342] on li "Graphs" at bounding box center [306, 354] width 69 height 24
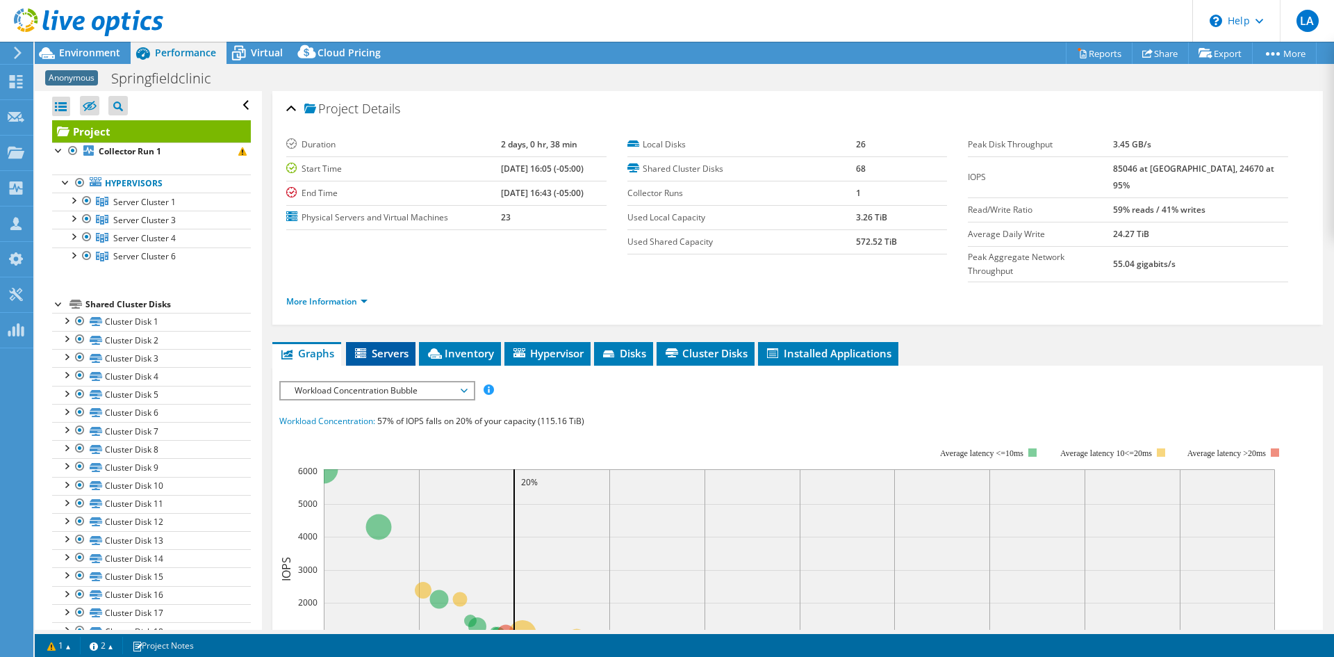
click at [370, 346] on span "Servers" at bounding box center [381, 353] width 56 height 14
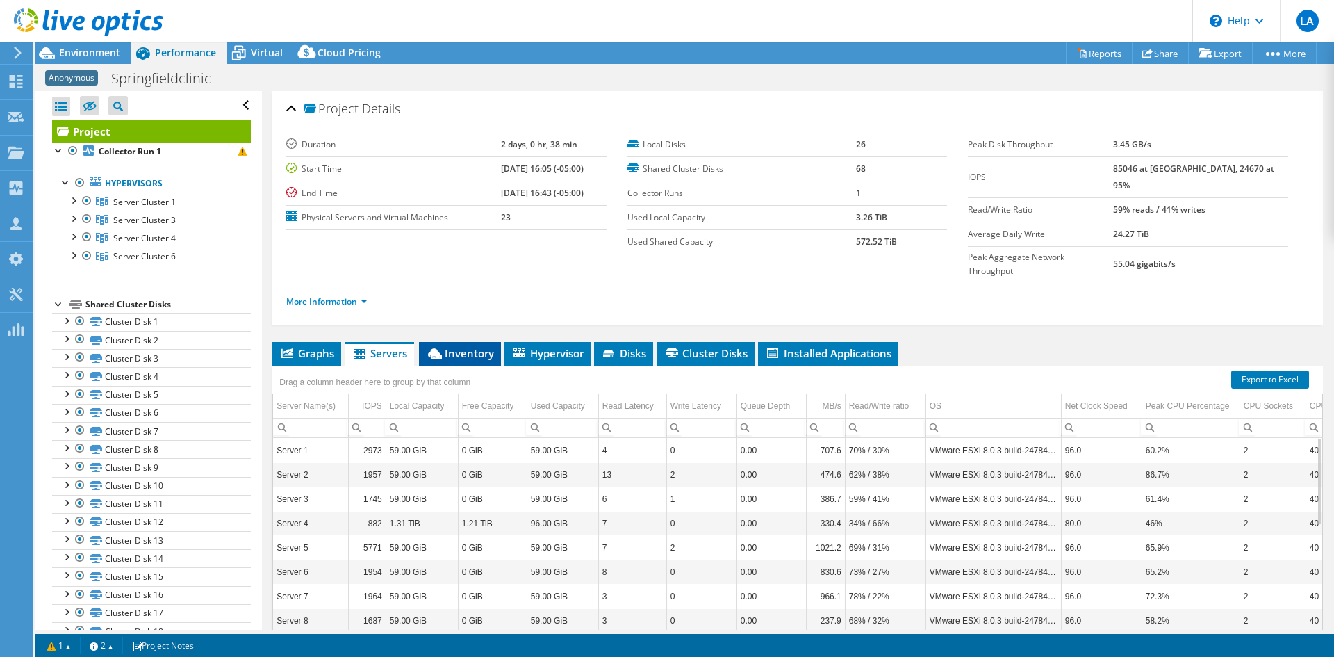
click at [463, 346] on span "Inventory" at bounding box center [460, 353] width 68 height 14
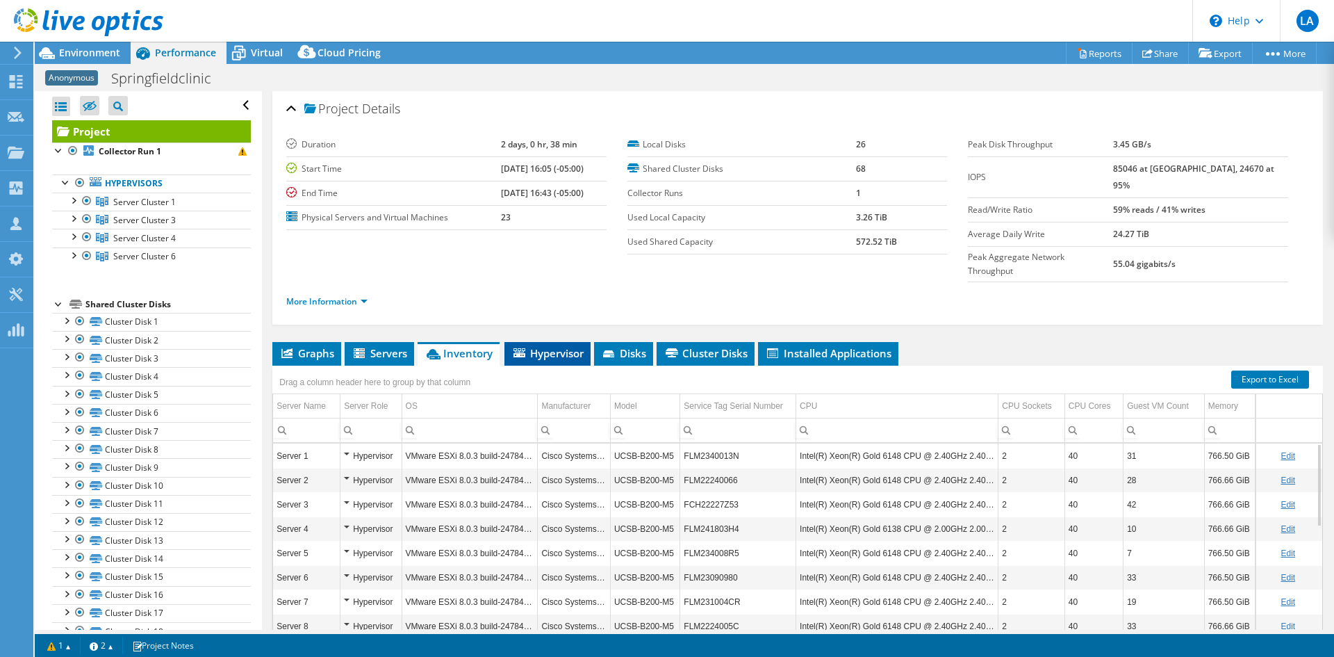
click at [540, 346] on span "Hypervisor" at bounding box center [547, 353] width 72 height 14
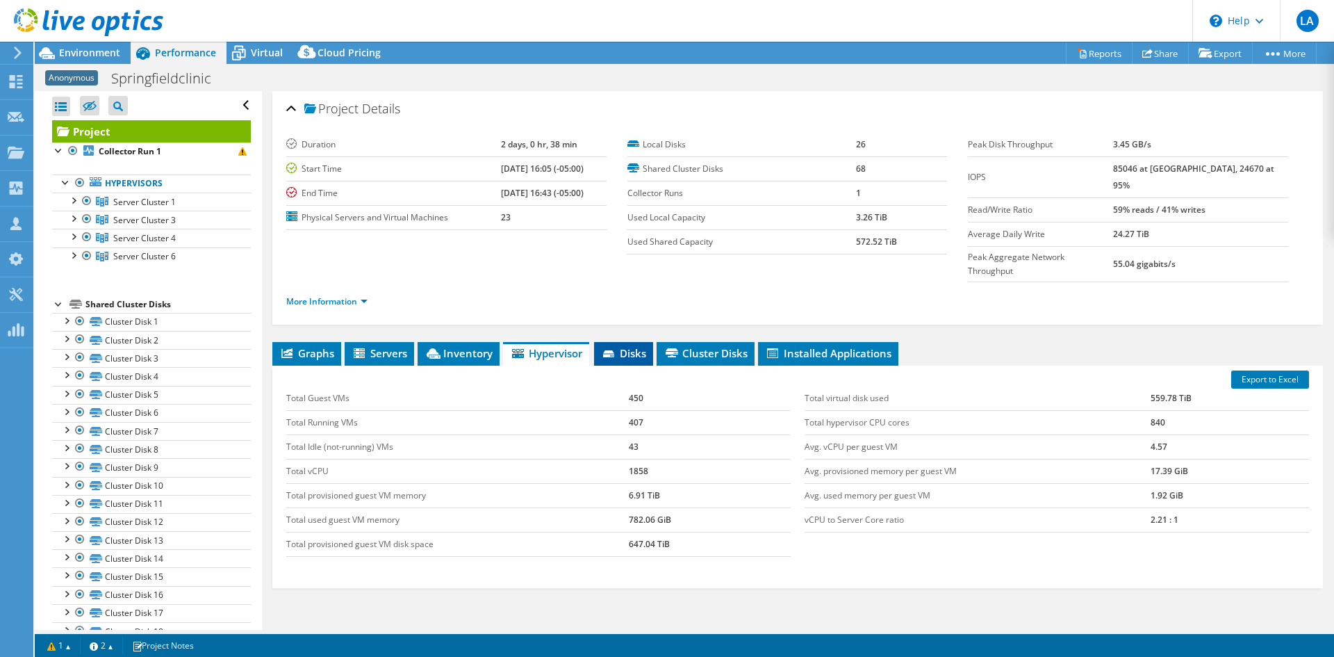
click at [650, 342] on li "Disks" at bounding box center [623, 354] width 59 height 24
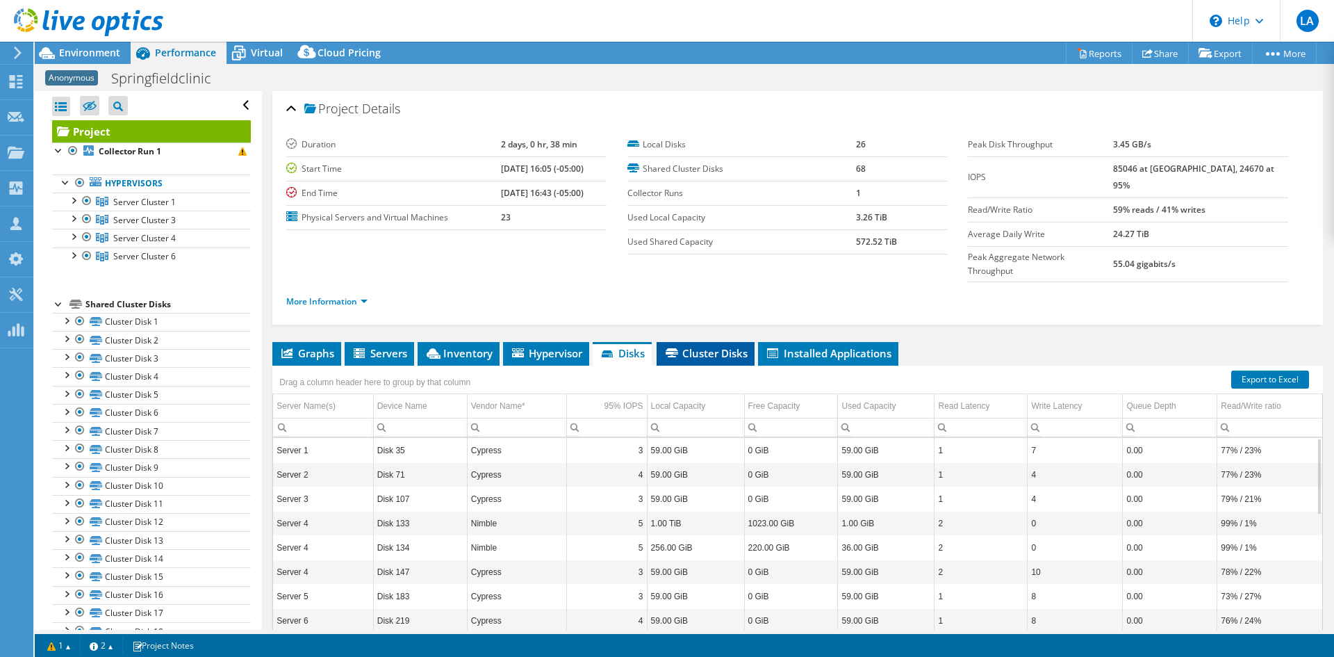
click at [712, 346] on span "Cluster Disks" at bounding box center [705, 353] width 84 height 14
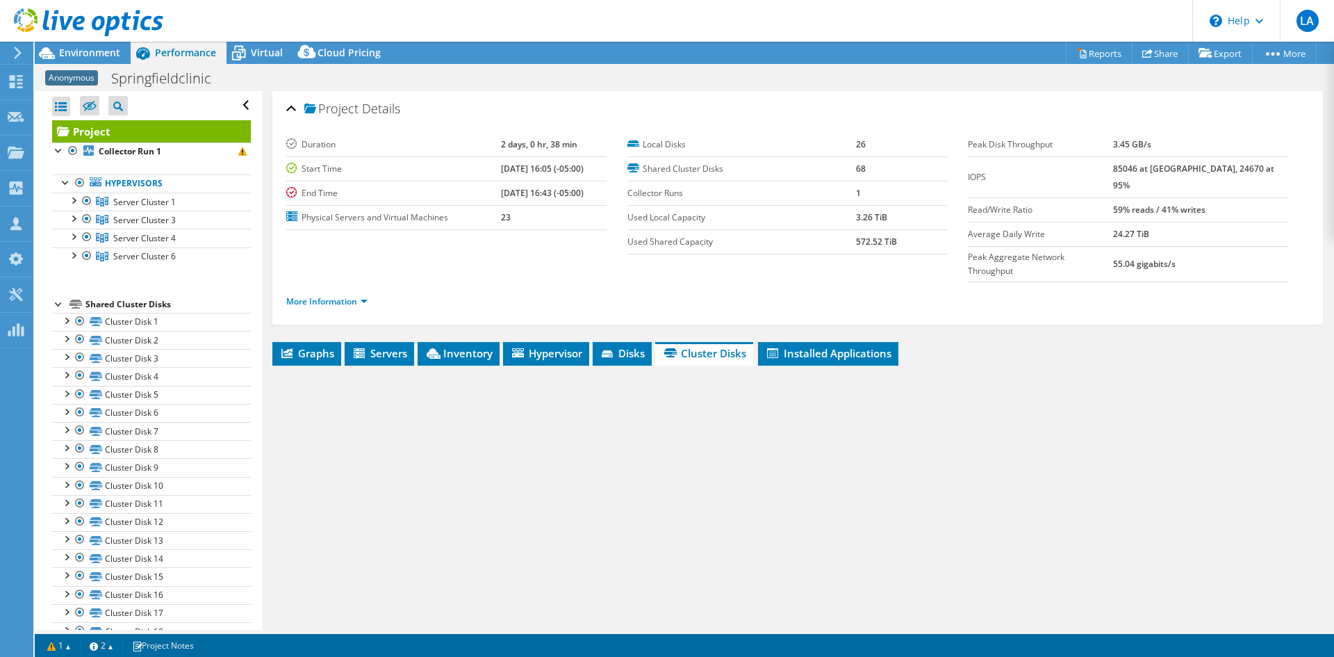
click at [839, 311] on div "Project Details Duration 2 days, 0 hr, 38 min Start Time [DATE] 16:05 (-05:00) …" at bounding box center [797, 402] width 1071 height 622
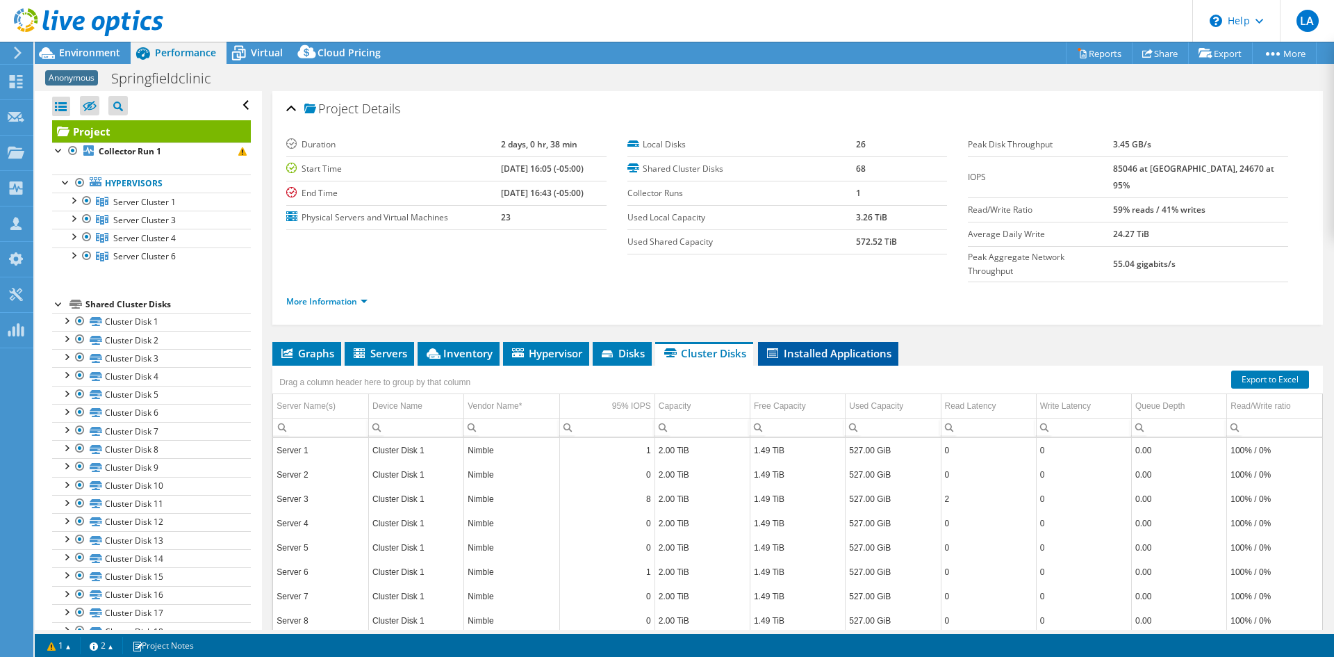
click at [841, 346] on span "Installed Applications" at bounding box center [828, 353] width 126 height 14
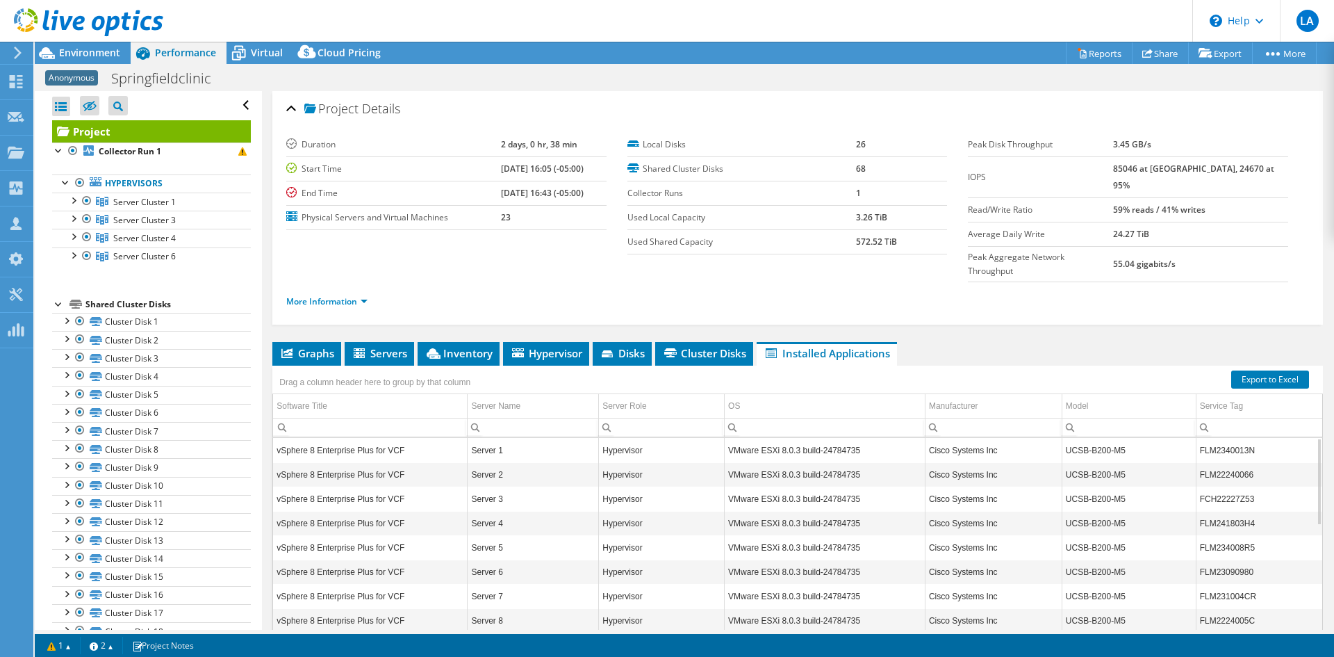
scroll to position [56, 0]
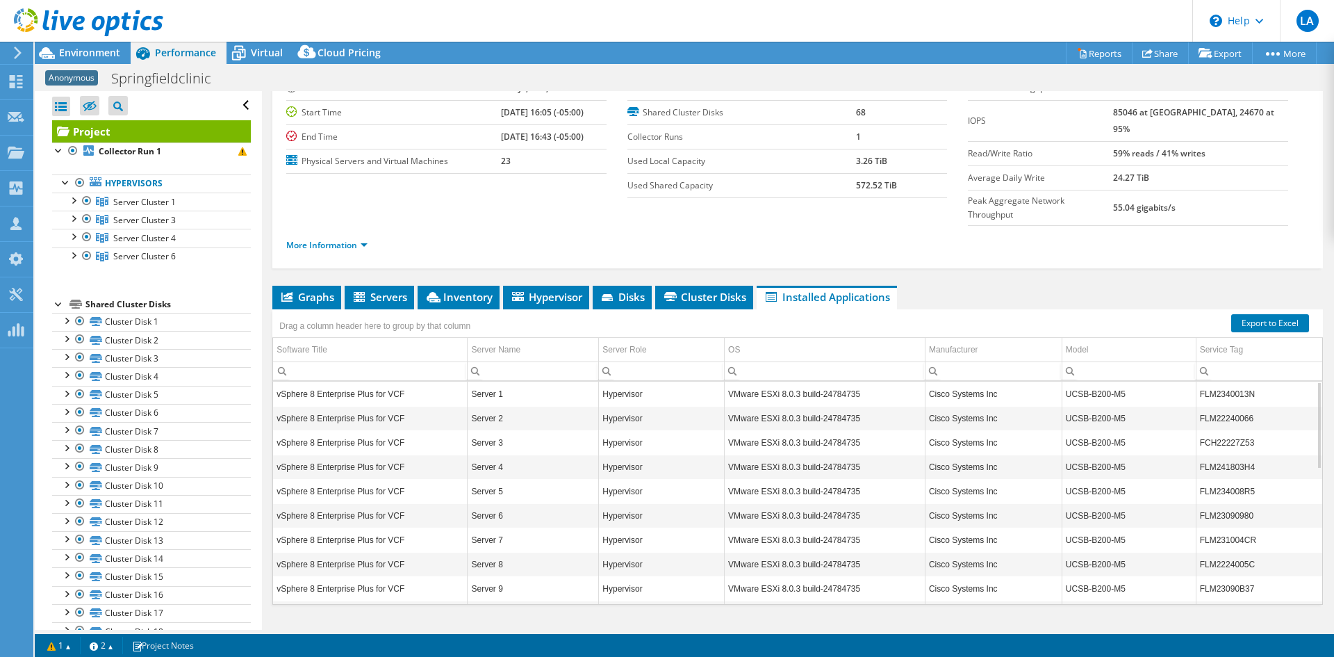
click at [1276, 236] on div "More Information" at bounding box center [797, 245] width 1023 height 39
click at [323, 236] on div "More Information" at bounding box center [797, 245] width 1023 height 39
click at [321, 239] on link "More Information" at bounding box center [326, 245] width 81 height 12
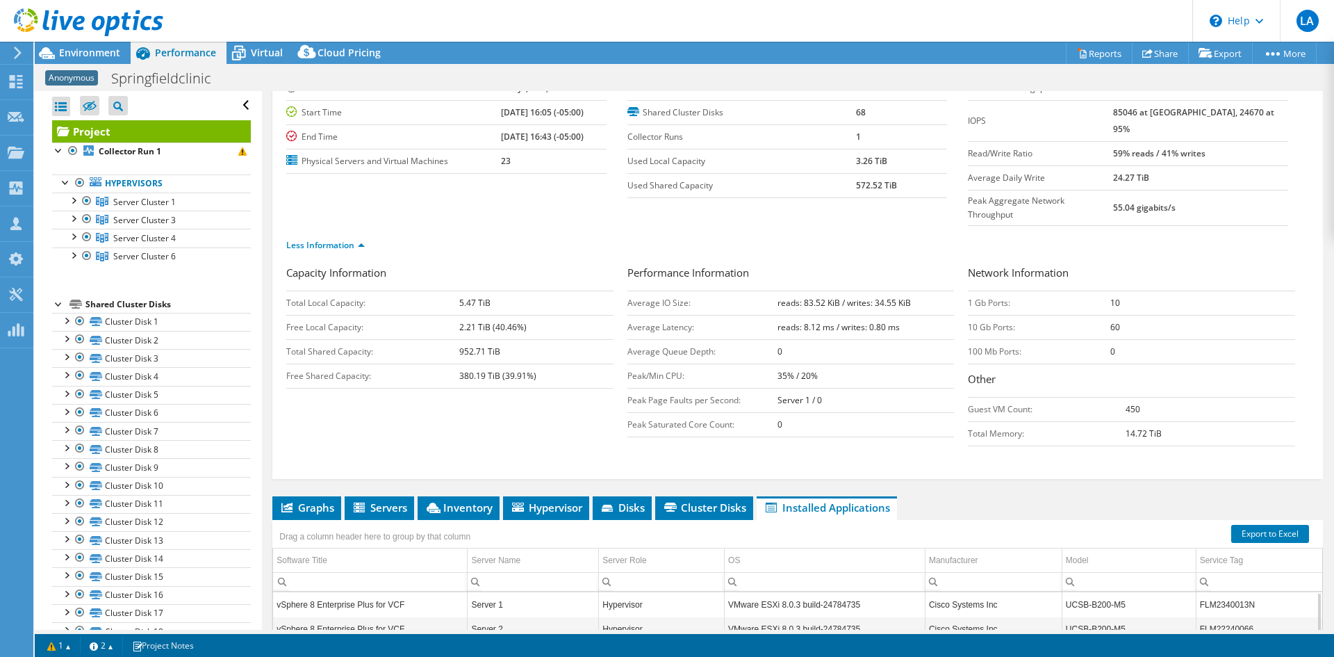
drag, startPoint x: 1322, startPoint y: 189, endPoint x: 1320, endPoint y: 115, distance: 74.4
click at [1320, 115] on div "Project Details Duration 2 days, 0 hr, 38 min Start Time [DATE] 16:05 (-05:00) …" at bounding box center [797, 451] width 1071 height 833
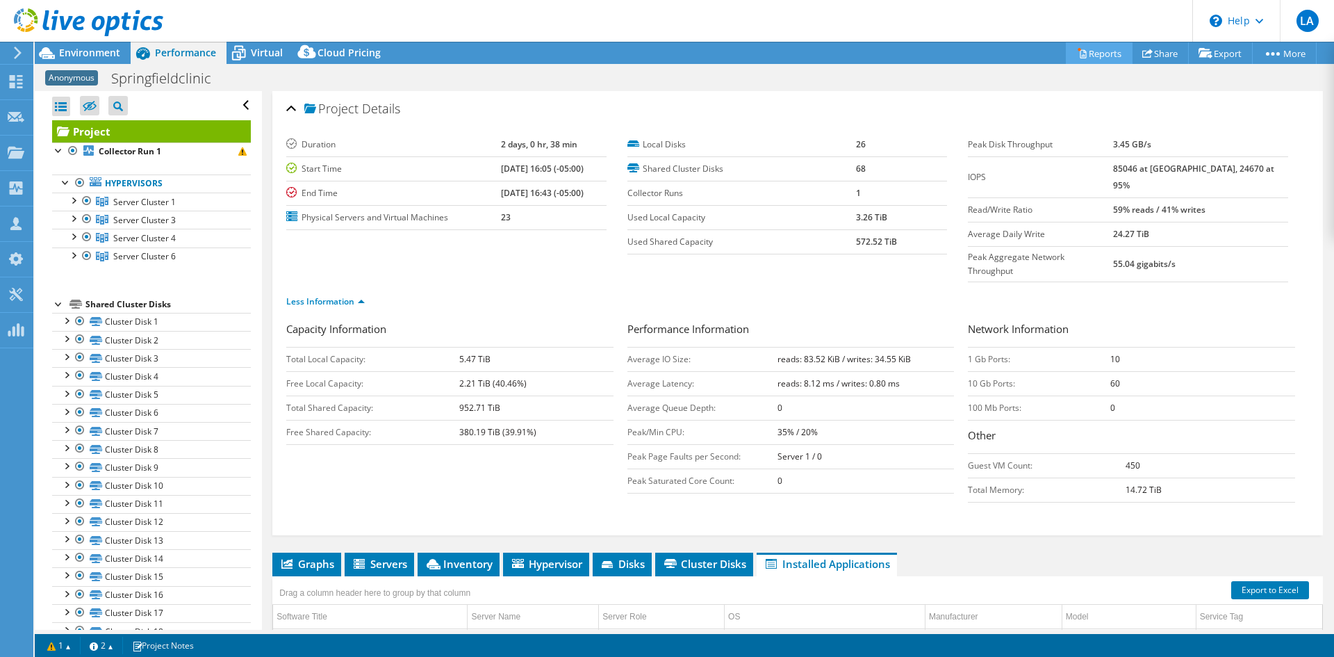
click at [1078, 53] on link "Reports" at bounding box center [1099, 53] width 67 height 22
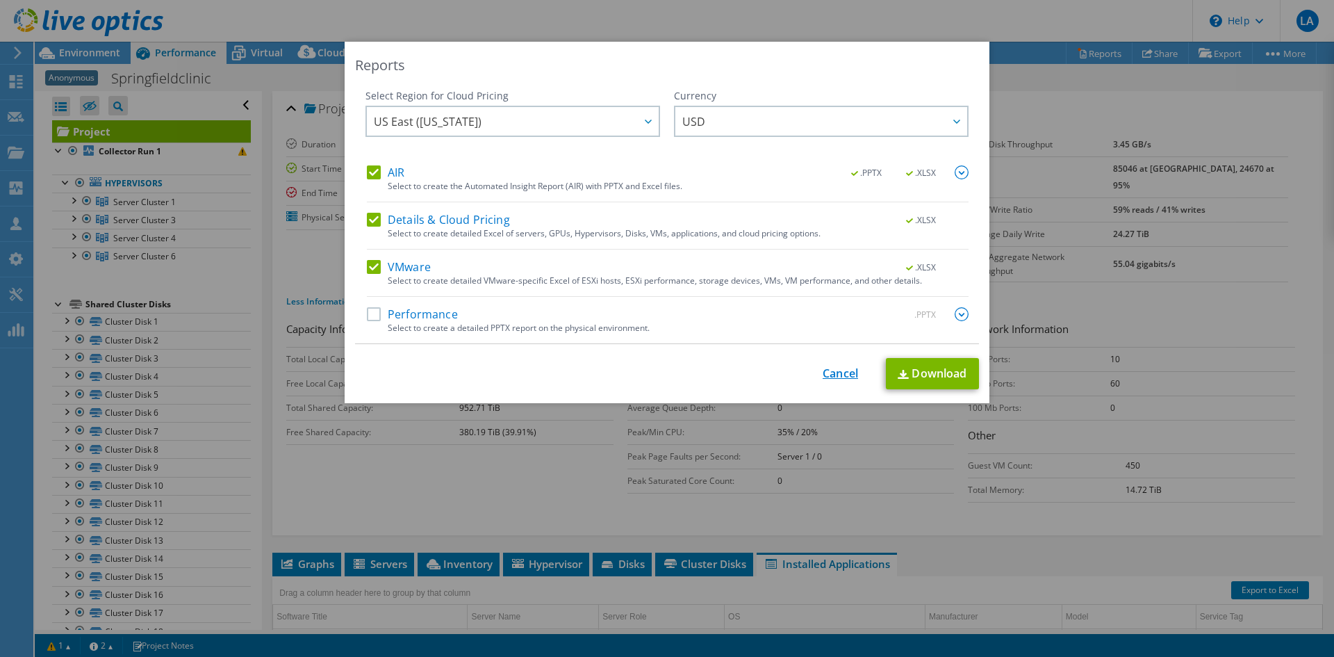
click at [823, 370] on link "Cancel" at bounding box center [840, 373] width 35 height 13
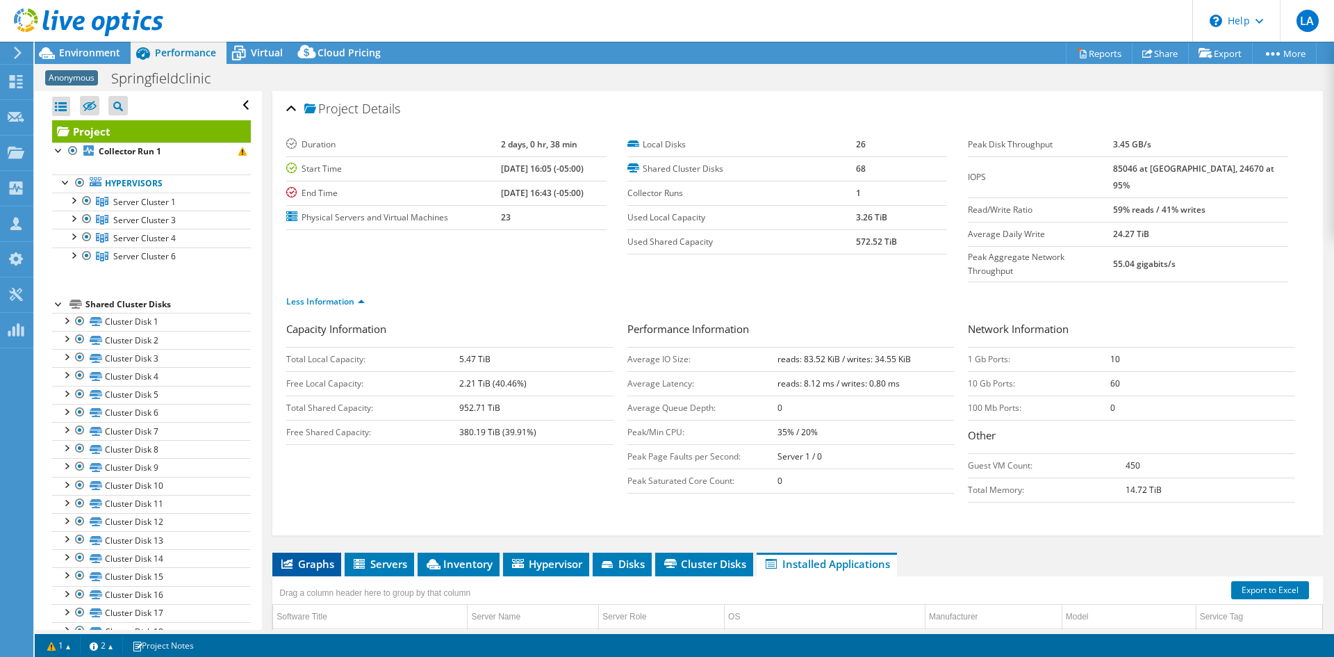
click at [307, 552] on li "Graphs" at bounding box center [306, 564] width 69 height 24
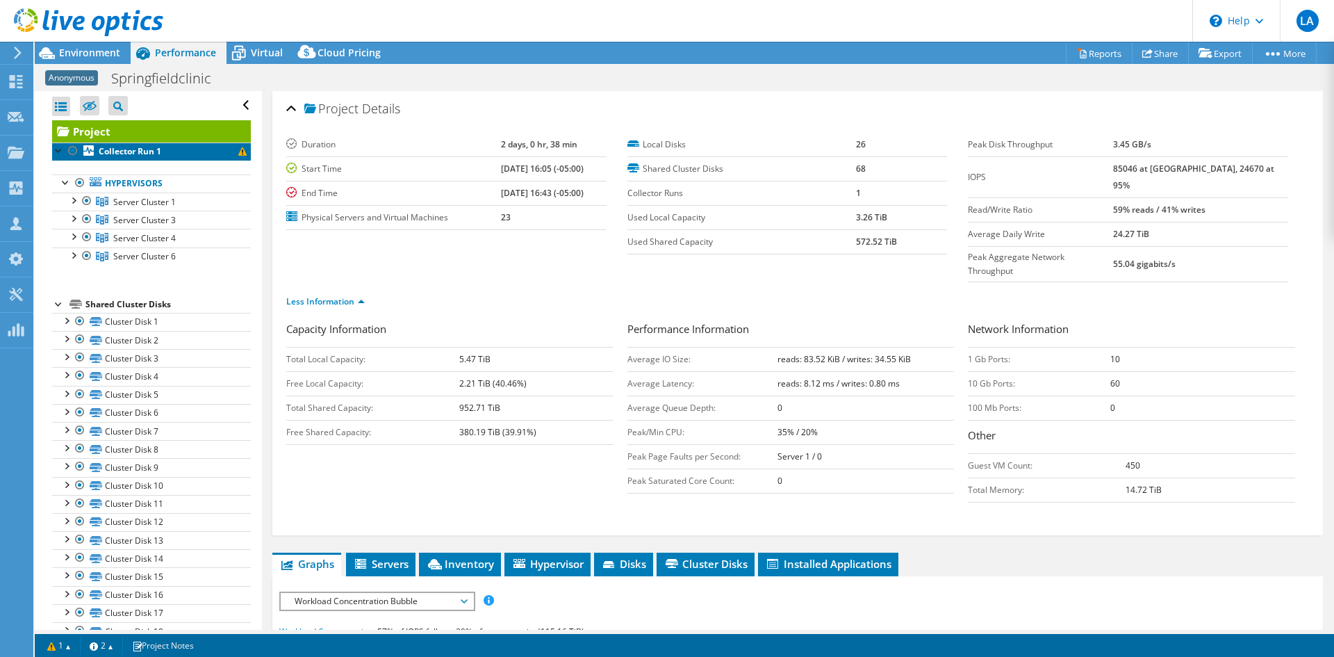
click at [238, 152] on span at bounding box center [242, 151] width 8 height 8
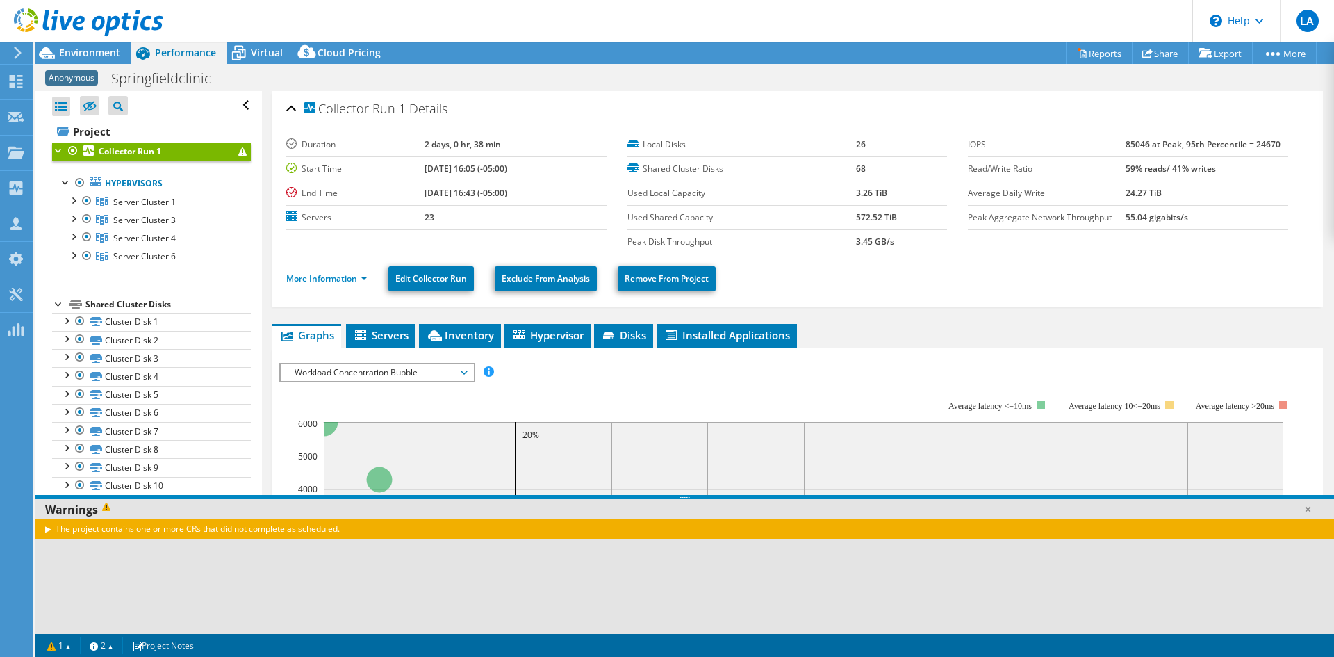
click at [238, 152] on span at bounding box center [242, 151] width 8 height 8
click at [891, 116] on div "Collector Run 1 Details" at bounding box center [797, 109] width 1023 height 30
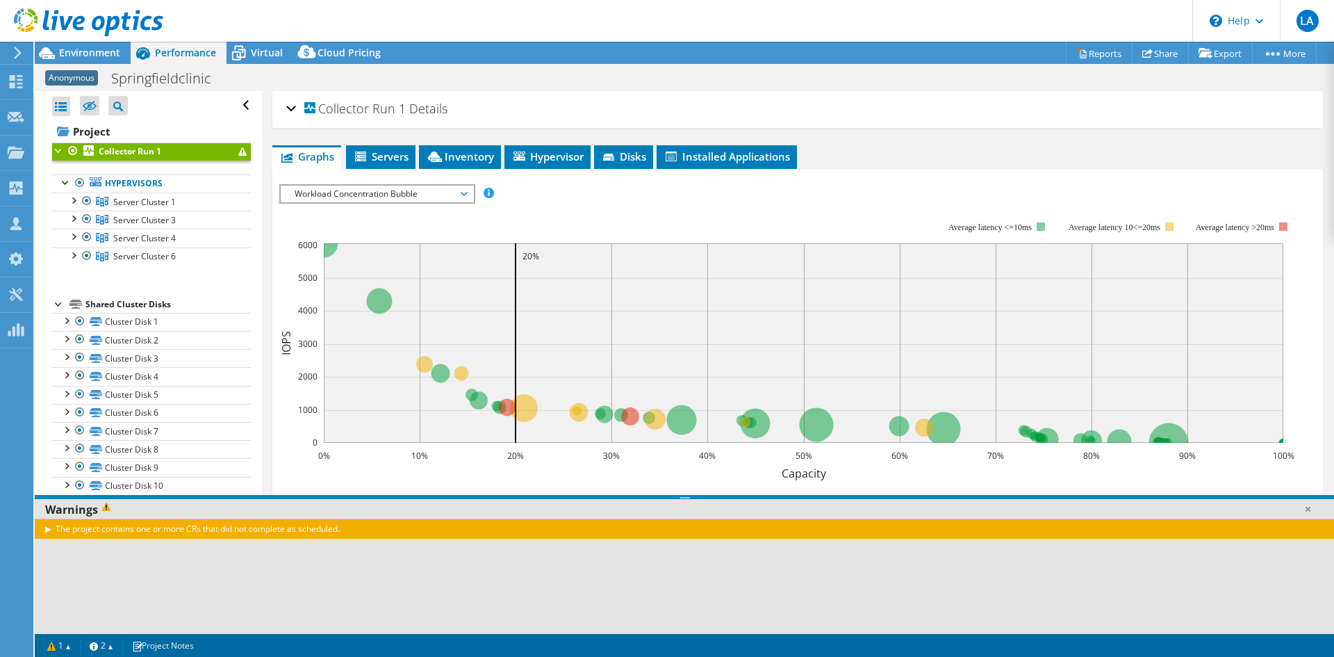
click at [877, 109] on div "Collector Run 1 Details" at bounding box center [797, 109] width 1023 height 30
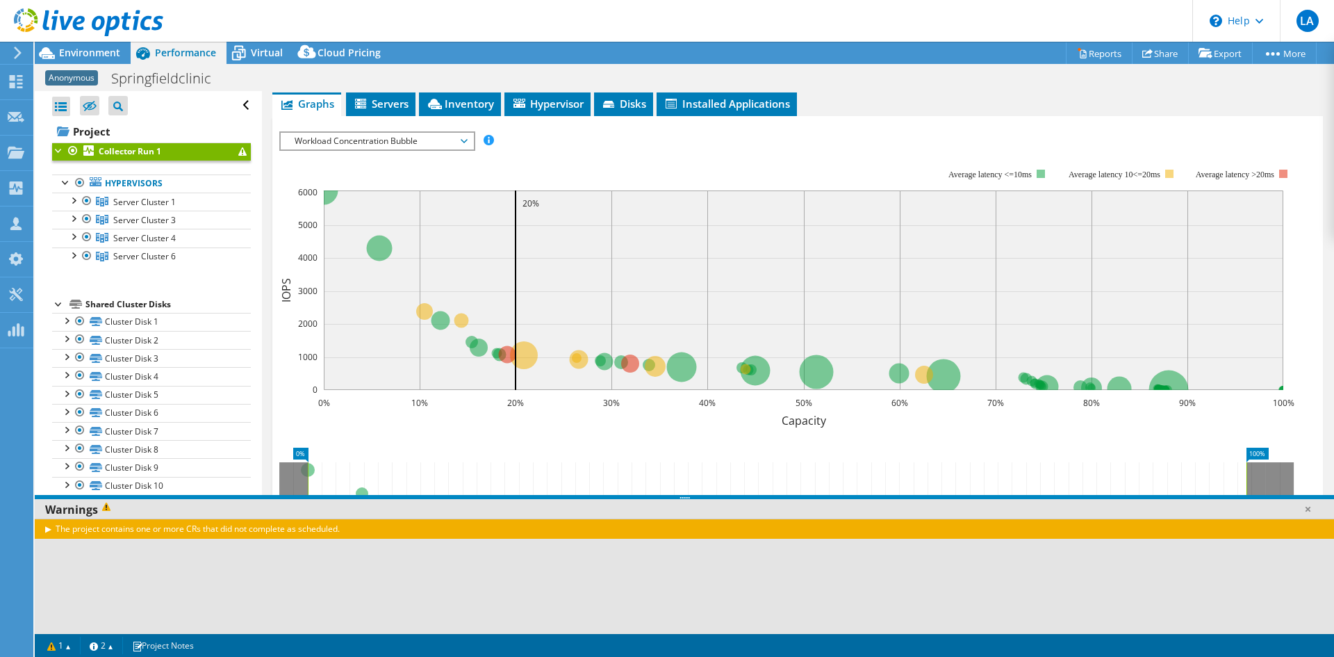
scroll to position [314, 0]
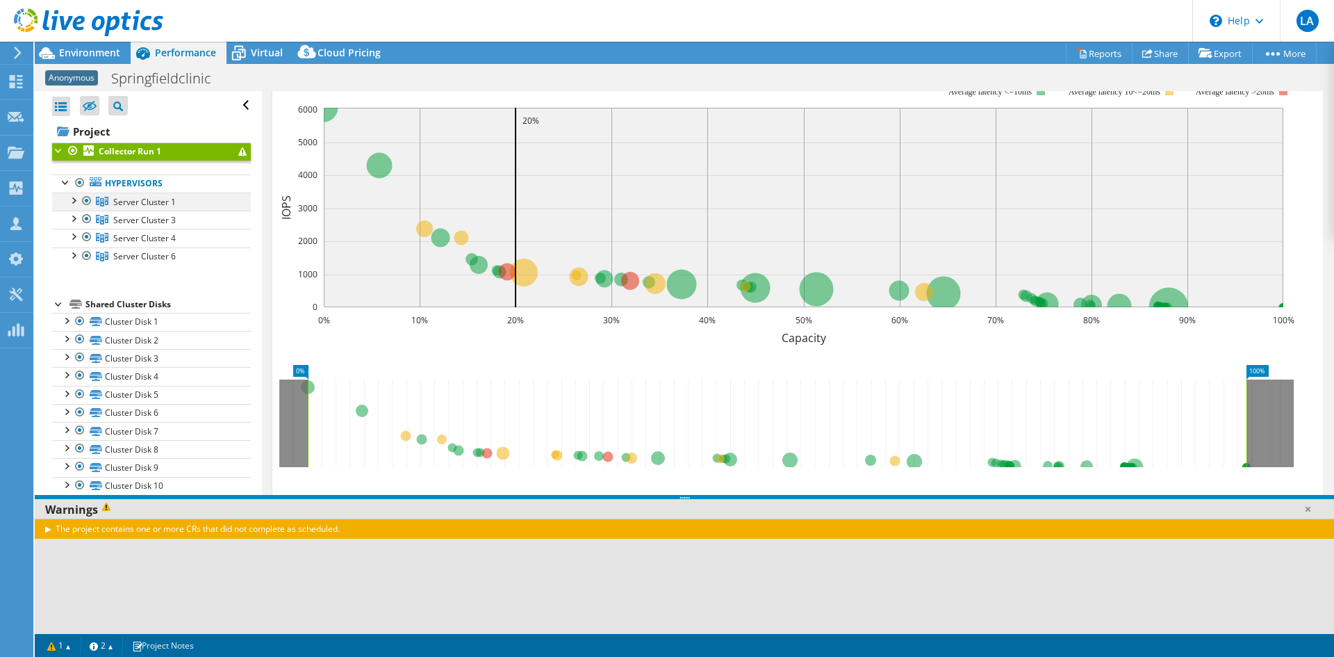
click at [76, 198] on div at bounding box center [73, 199] width 14 height 14
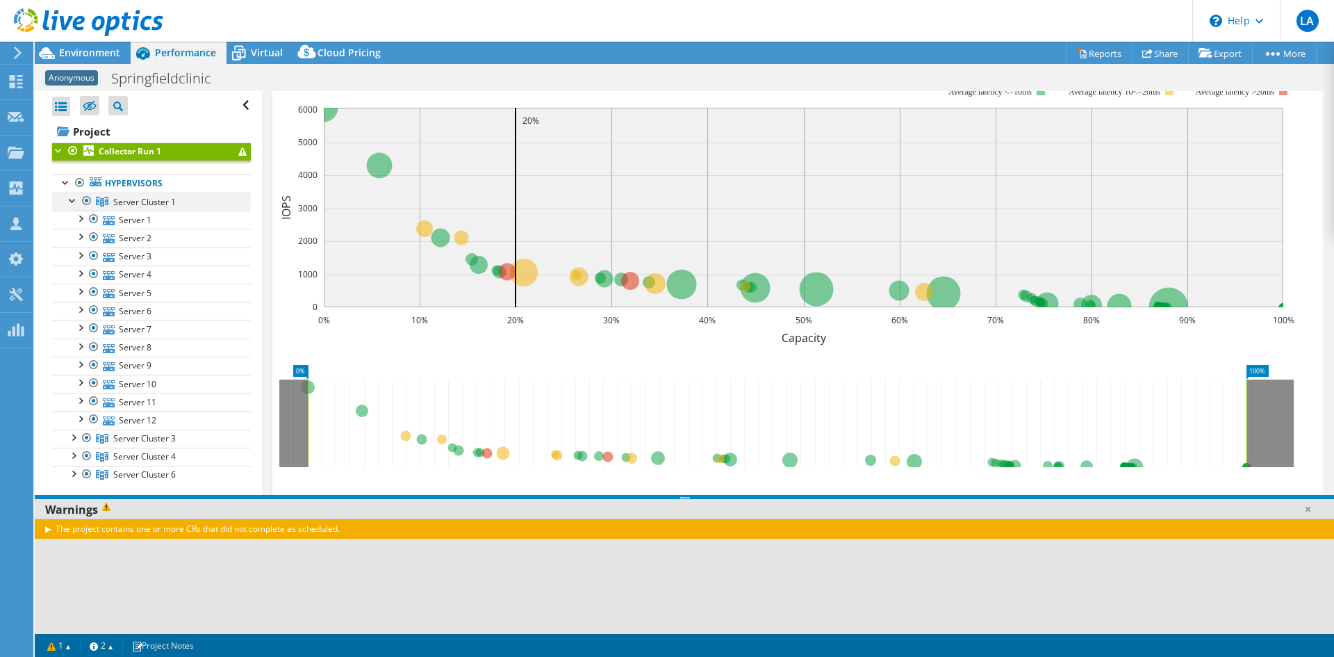
click at [76, 198] on div at bounding box center [73, 199] width 14 height 14
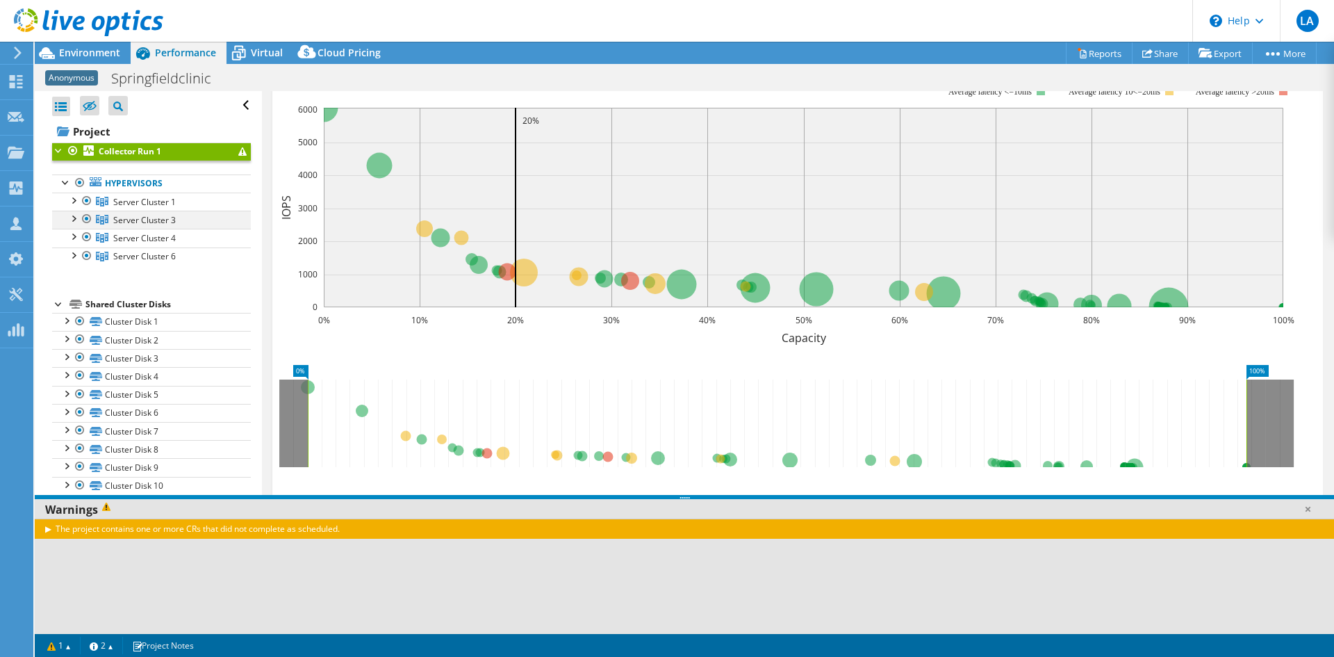
click at [75, 217] on div at bounding box center [73, 218] width 14 height 14
click at [70, 236] on div at bounding box center [73, 236] width 14 height 14
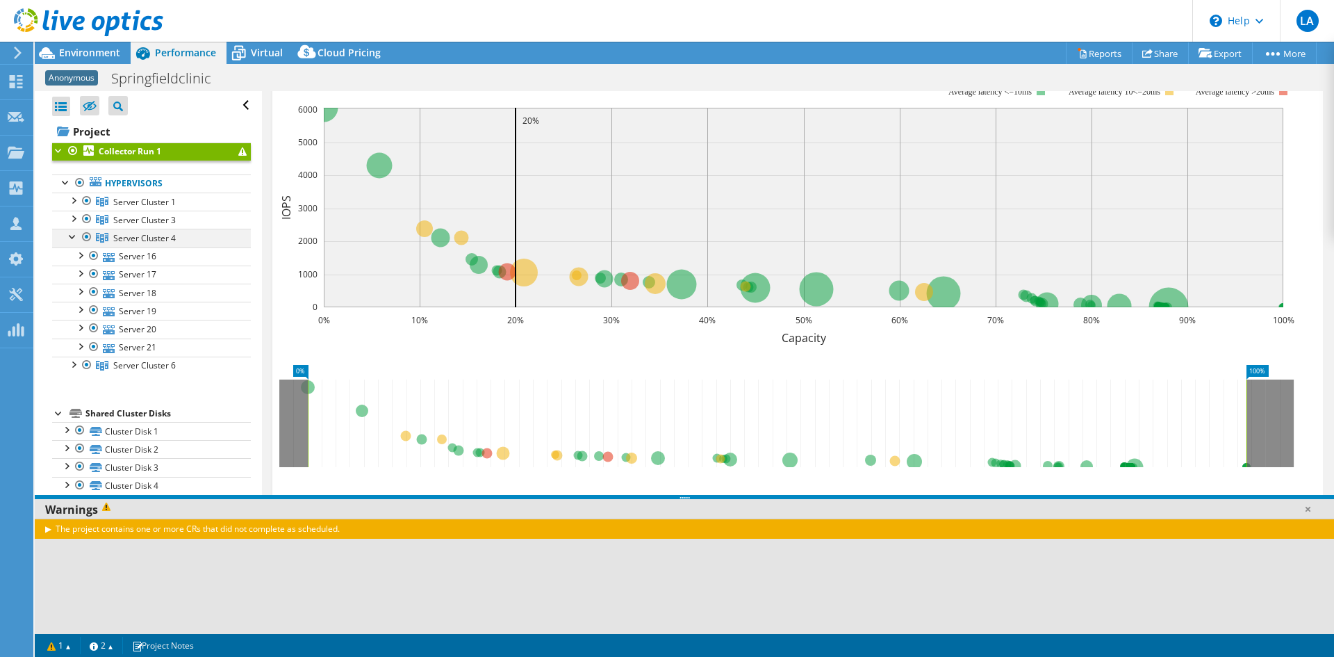
click at [70, 236] on div at bounding box center [73, 236] width 14 height 14
click at [74, 259] on div at bounding box center [73, 254] width 14 height 14
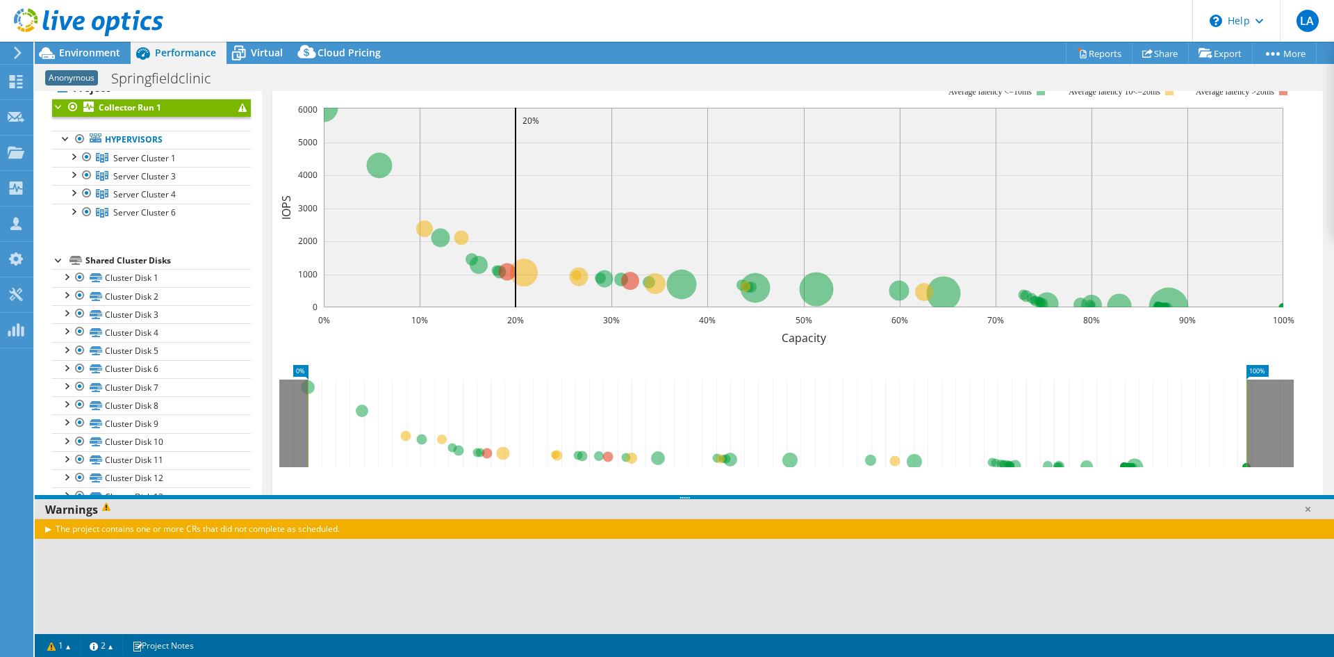
scroll to position [0, 0]
